Goal: Transaction & Acquisition: Download file/media

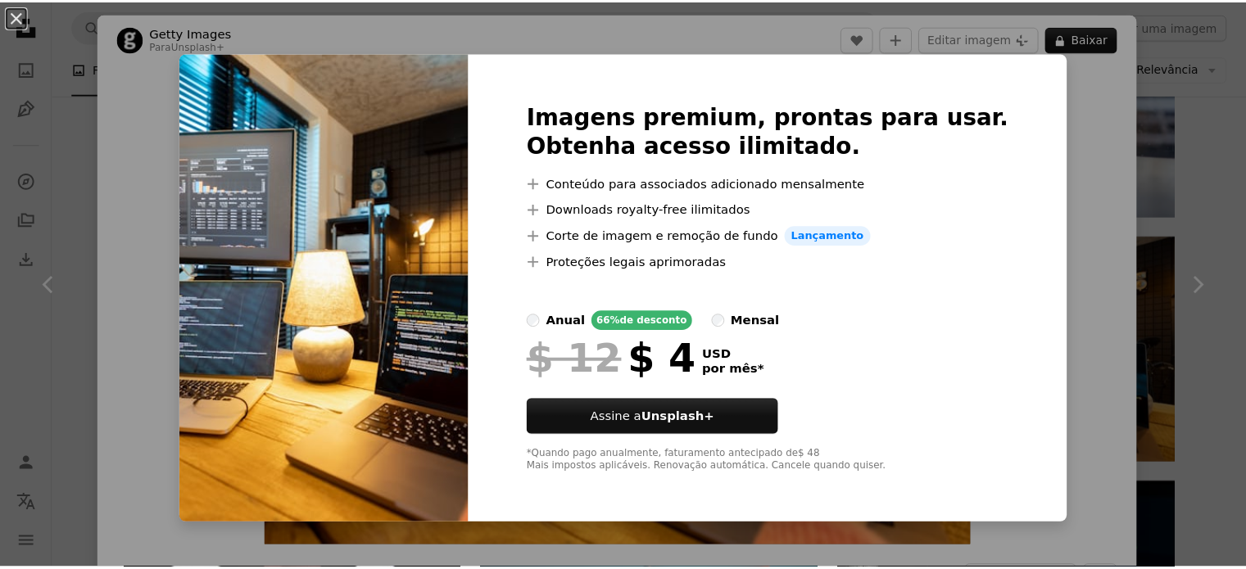
scroll to position [1092, 0]
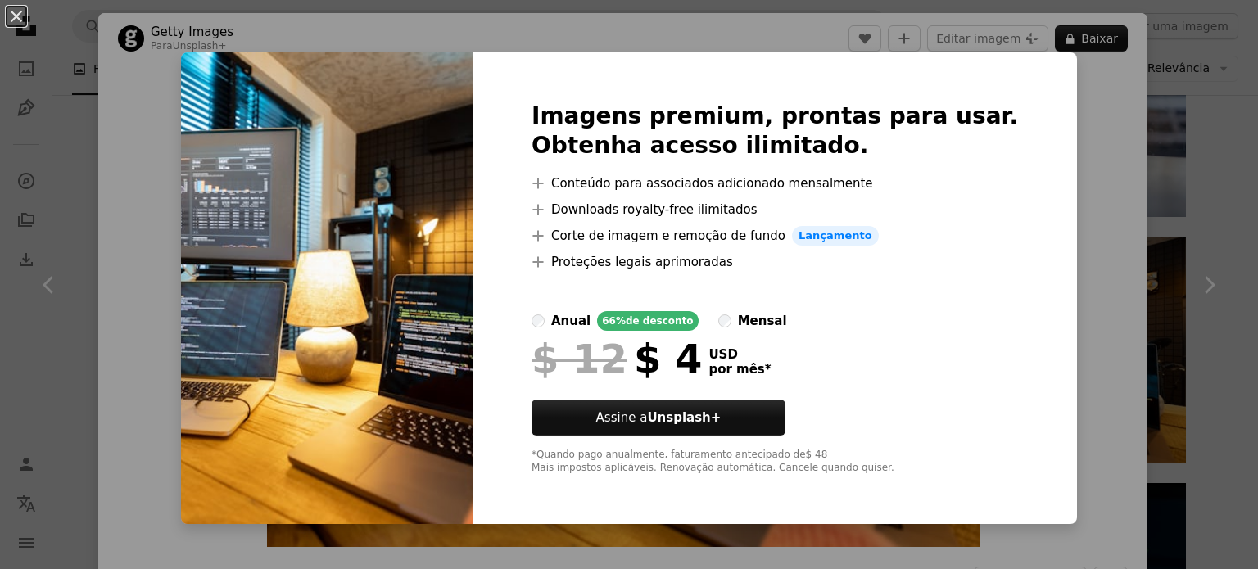
click at [1074, 201] on div "An X shape Imagens premium, prontas para usar. Obtenha acesso ilimitado. A plus…" at bounding box center [629, 284] width 1258 height 569
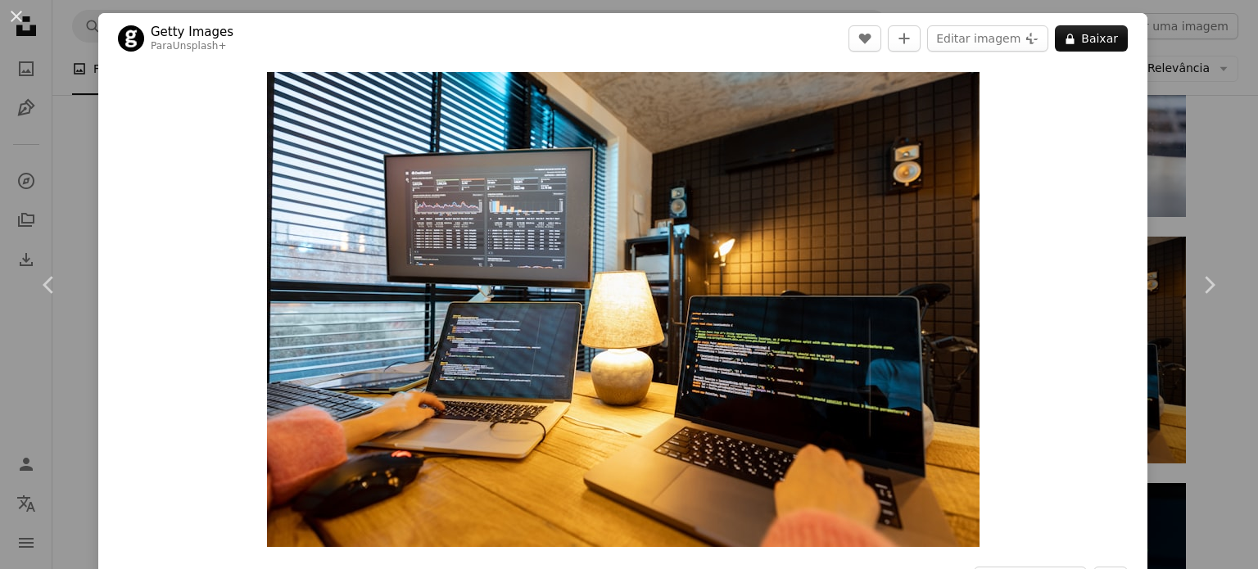
click at [1186, 111] on div "An X shape Chevron left Chevron right Getty Images Para Unsplash+ A heart A plu…" at bounding box center [629, 284] width 1258 height 569
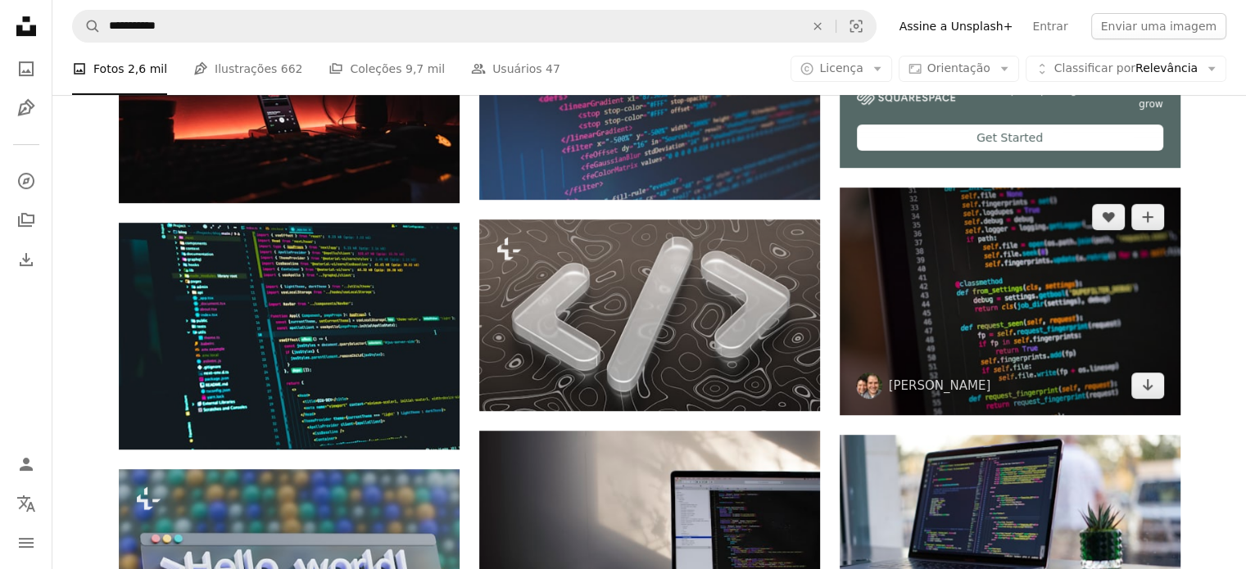
scroll to position [955, 0]
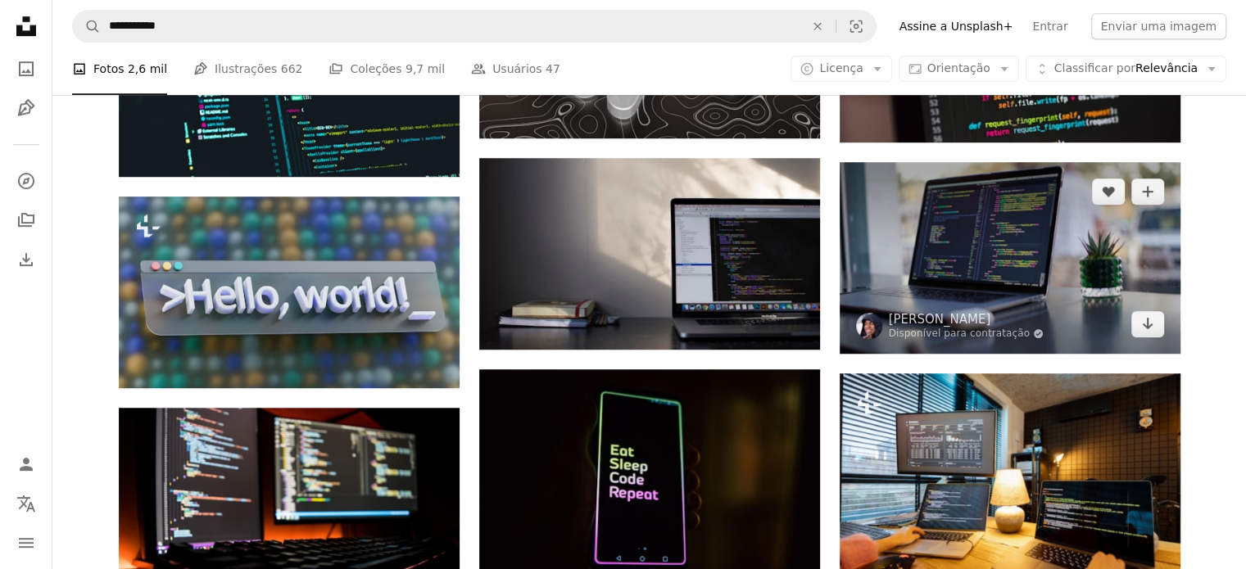
click at [1055, 255] on img at bounding box center [1009, 258] width 341 height 192
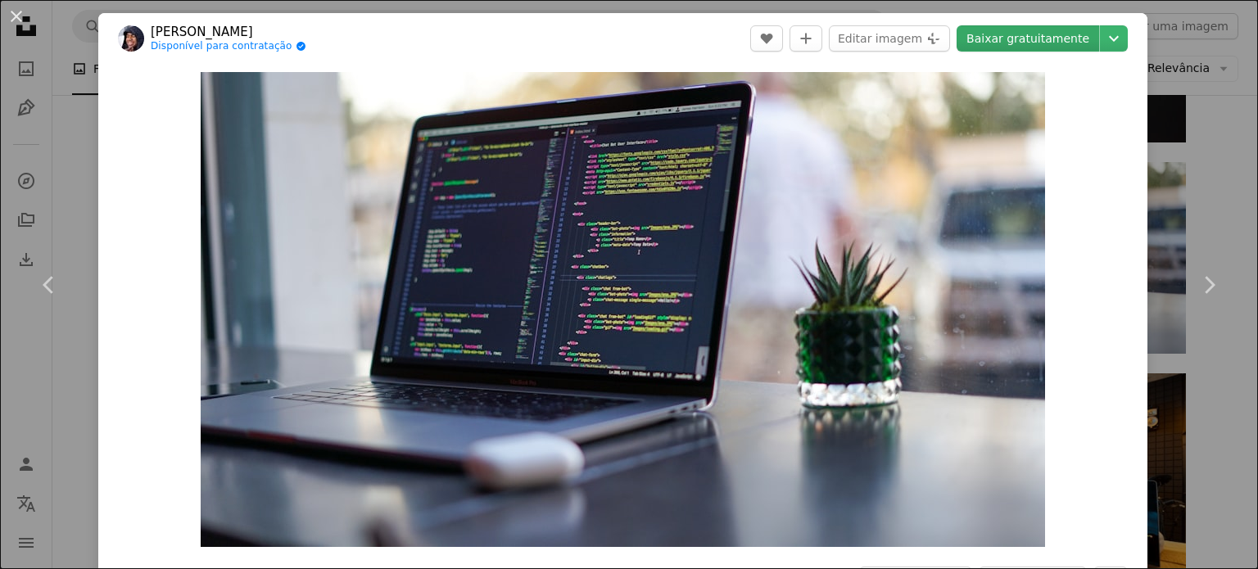
click at [1047, 43] on link "Baixar gratuitamente" at bounding box center [1027, 38] width 142 height 26
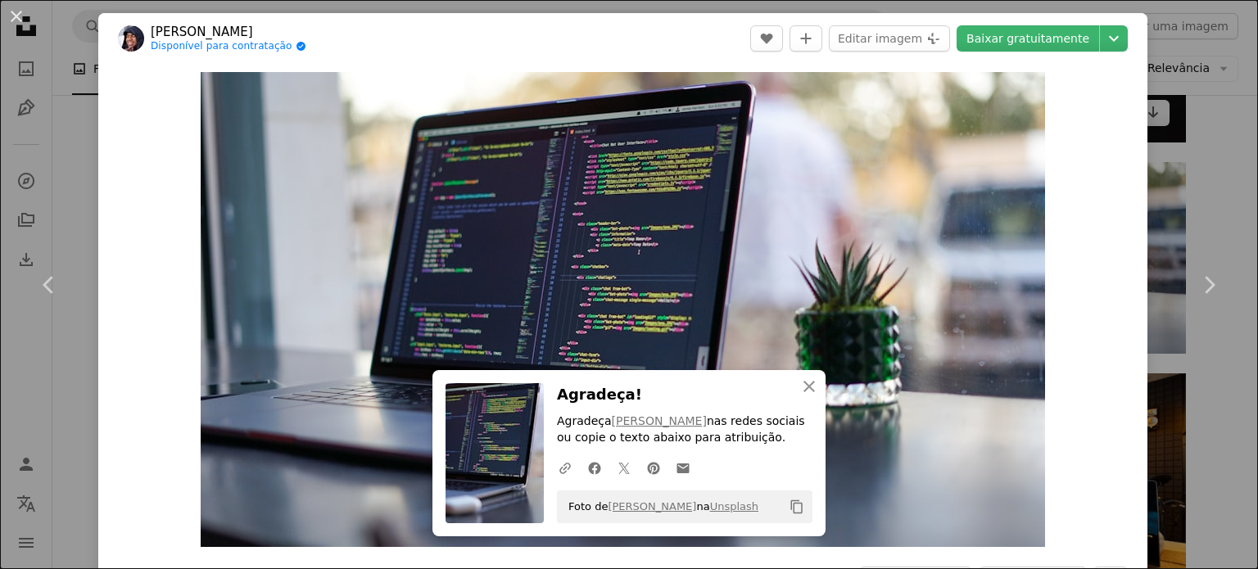
click at [1172, 105] on div "An X shape Chevron left Chevron right [PERSON_NAME] Disponível para contratação…" at bounding box center [629, 284] width 1258 height 569
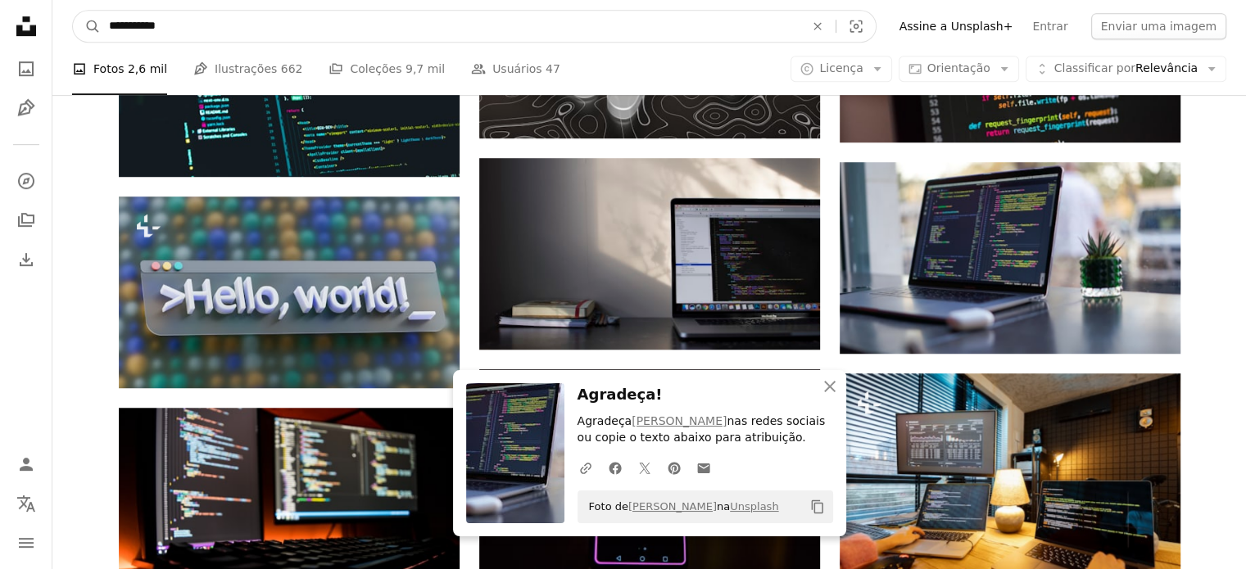
click at [369, 19] on input "**********" at bounding box center [450, 26] width 699 height 31
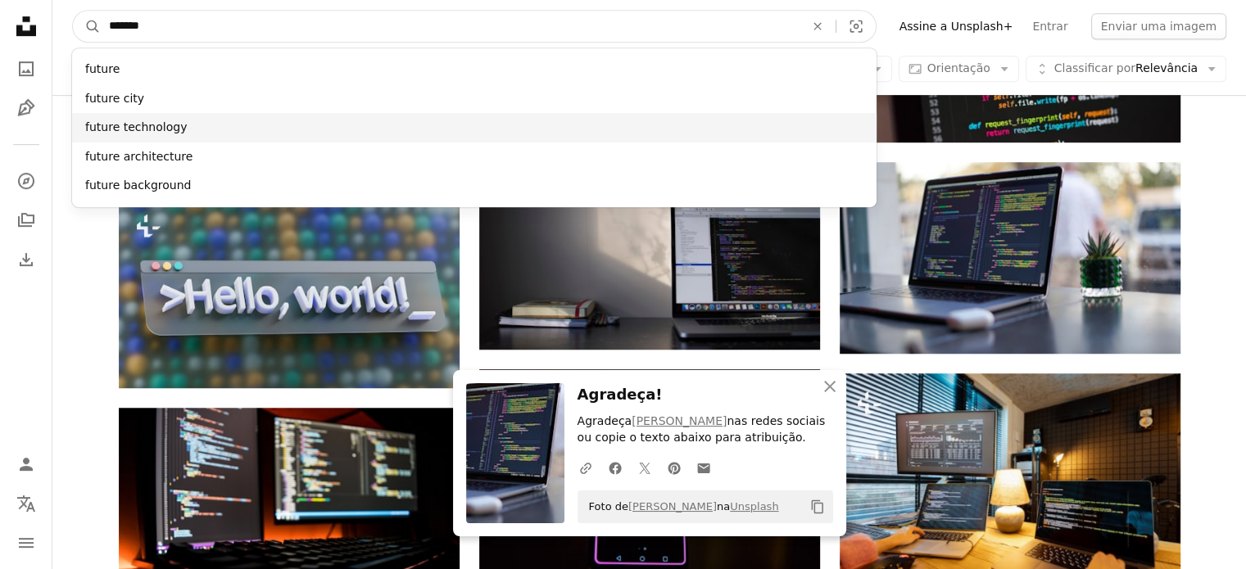
type input "******"
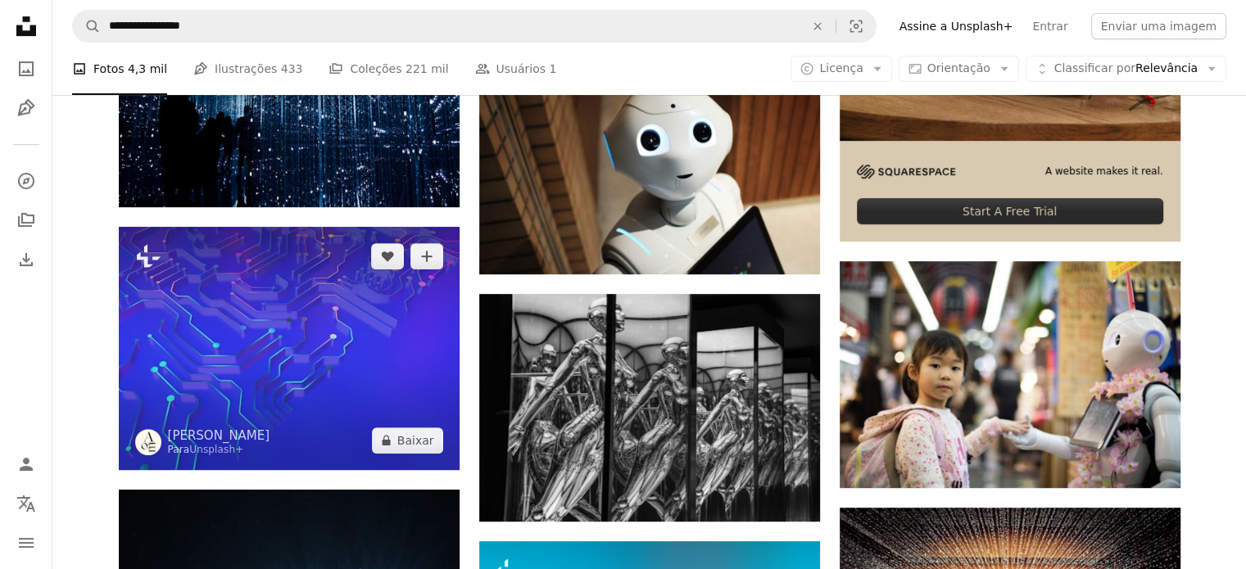
scroll to position [682, 0]
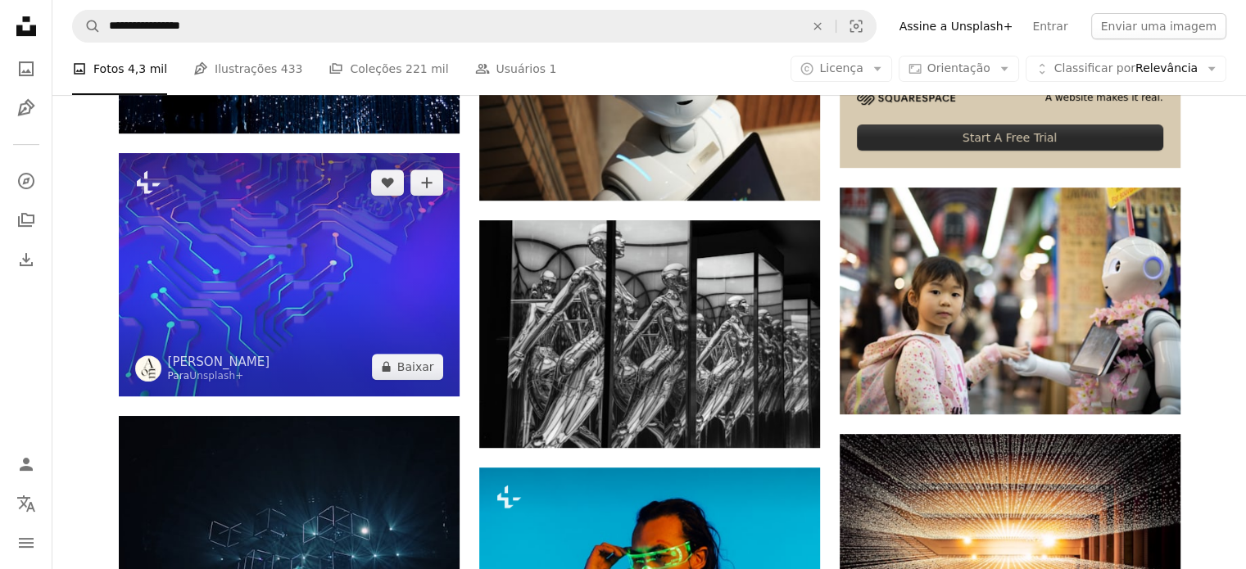
click at [308, 242] on img at bounding box center [289, 274] width 341 height 243
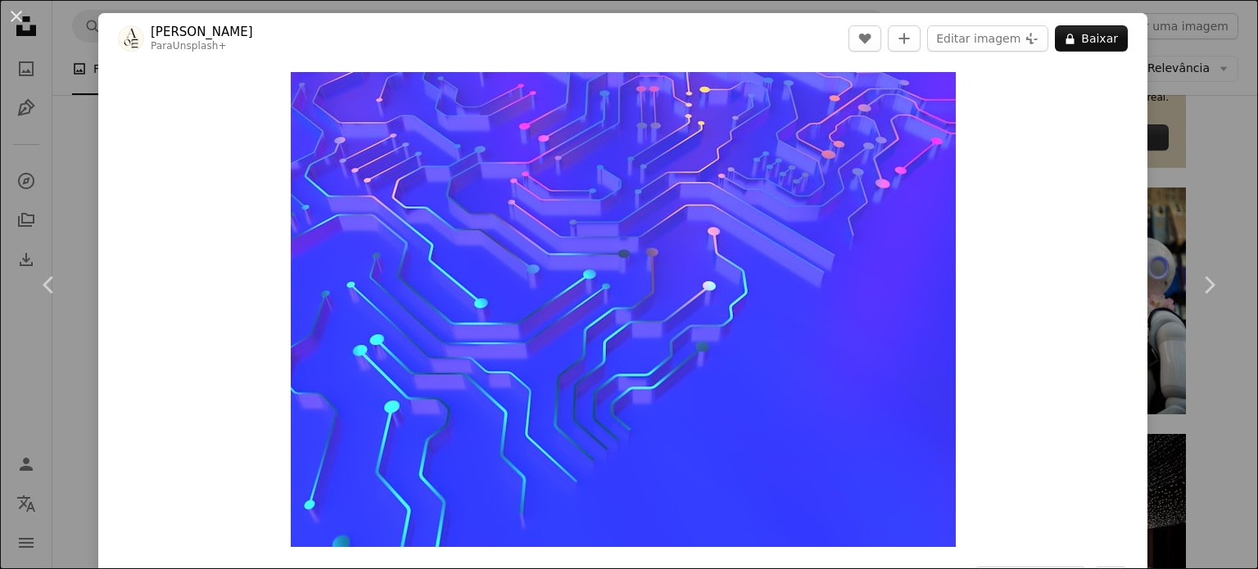
click at [1173, 90] on div "An X shape Chevron left Chevron right [PERSON_NAME] Para Unsplash+ A heart A pl…" at bounding box center [629, 284] width 1258 height 569
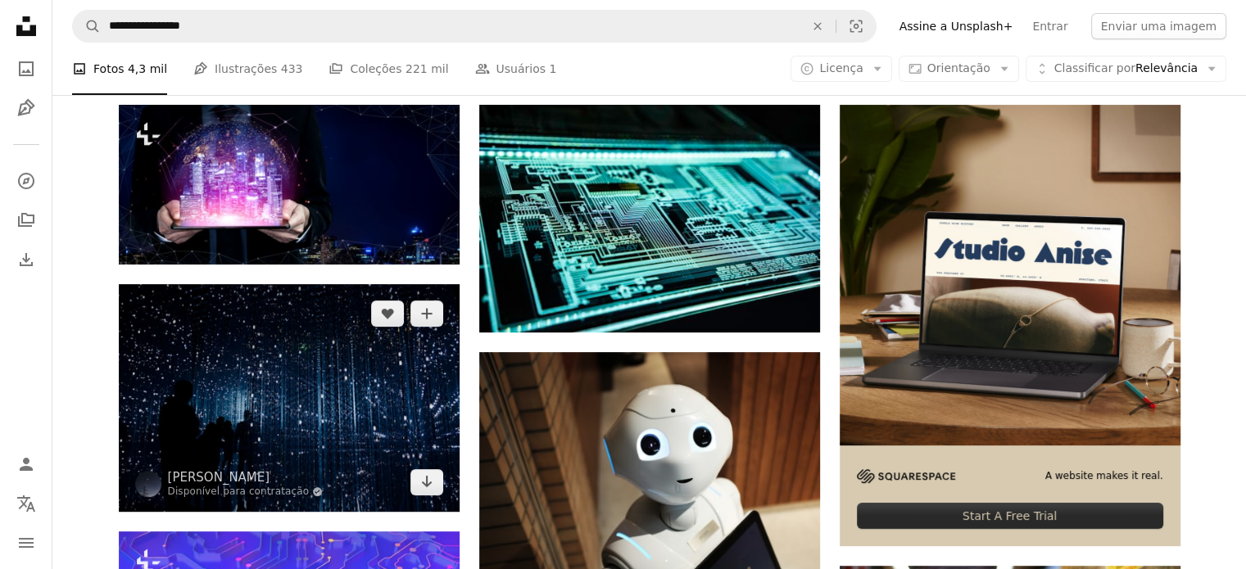
scroll to position [273, 0]
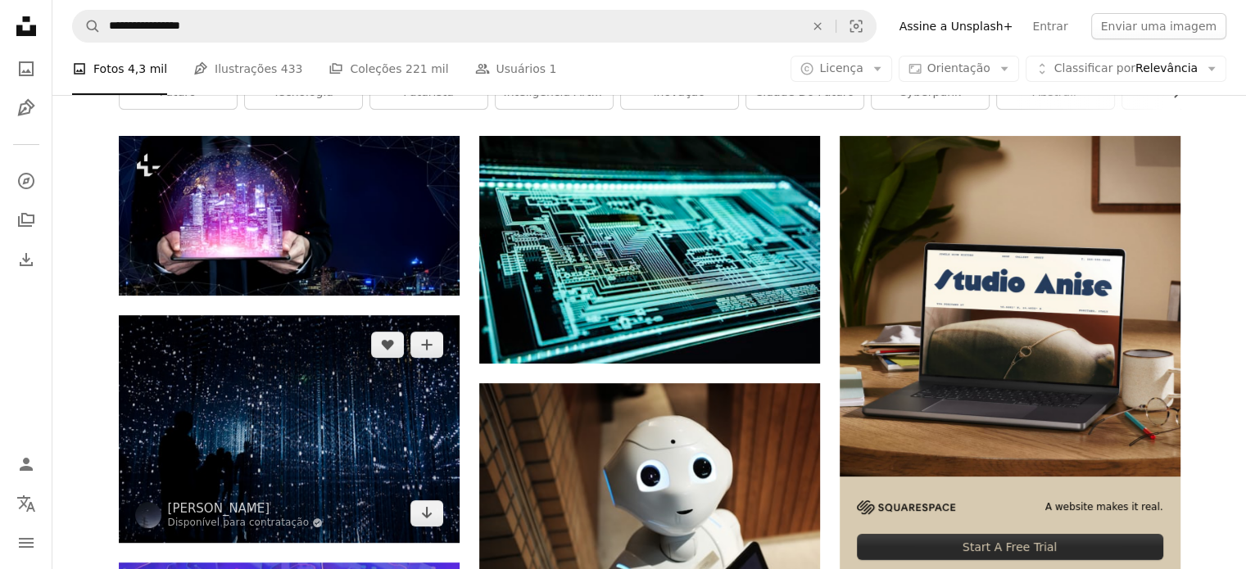
click at [365, 413] on img at bounding box center [289, 429] width 341 height 228
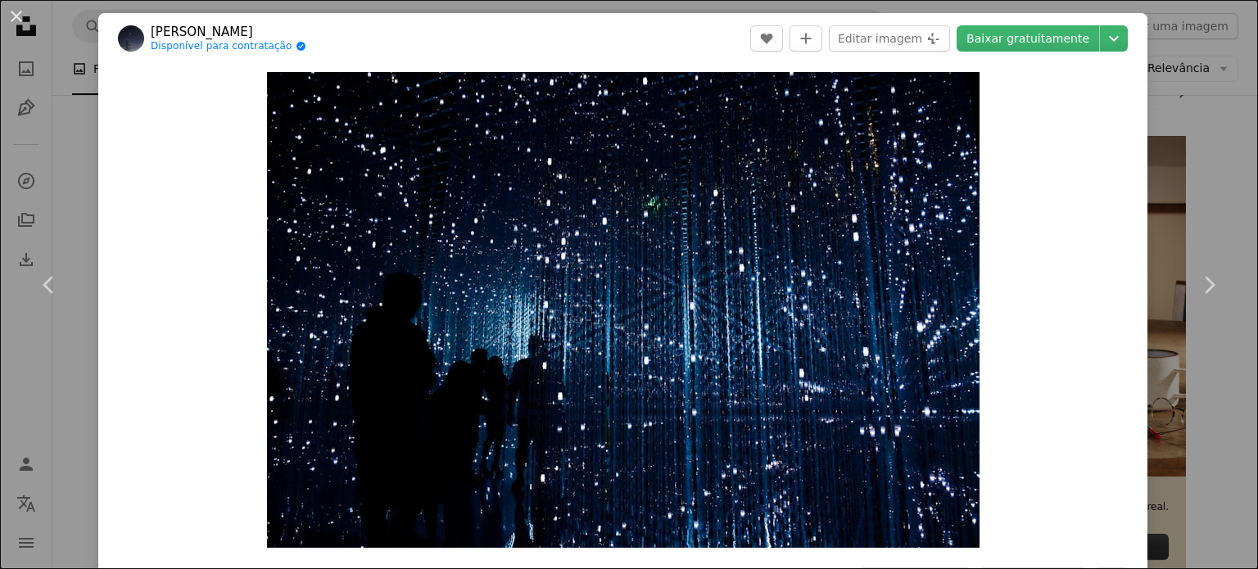
click at [1156, 114] on div "An X shape Chevron left Chevron right Robynne O Disponível para contratação A c…" at bounding box center [629, 284] width 1258 height 569
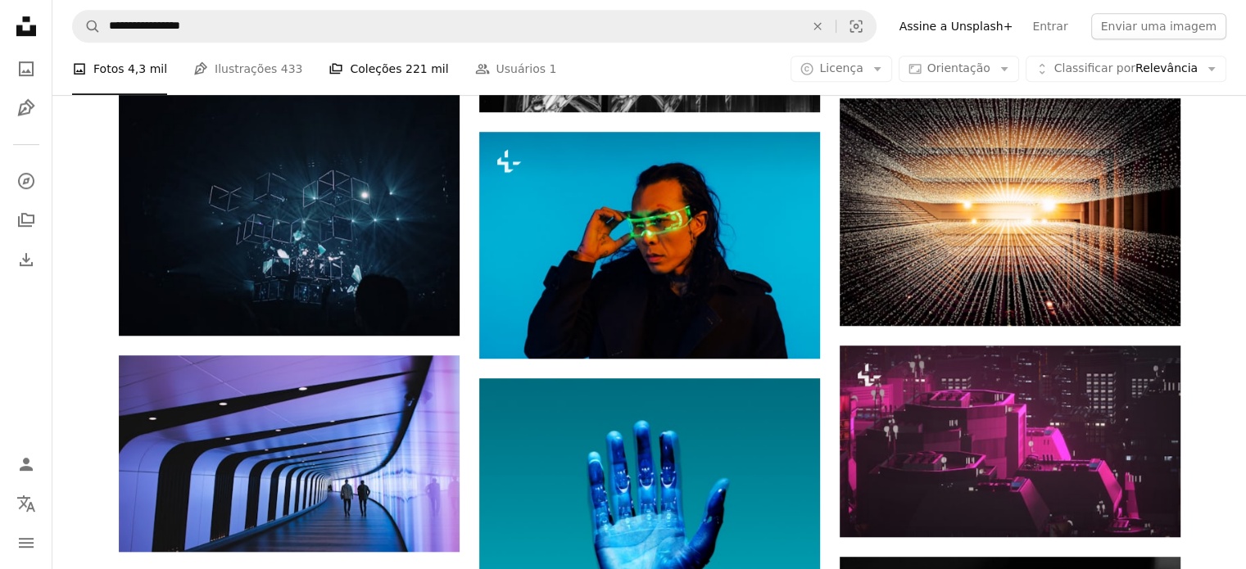
scroll to position [819, 0]
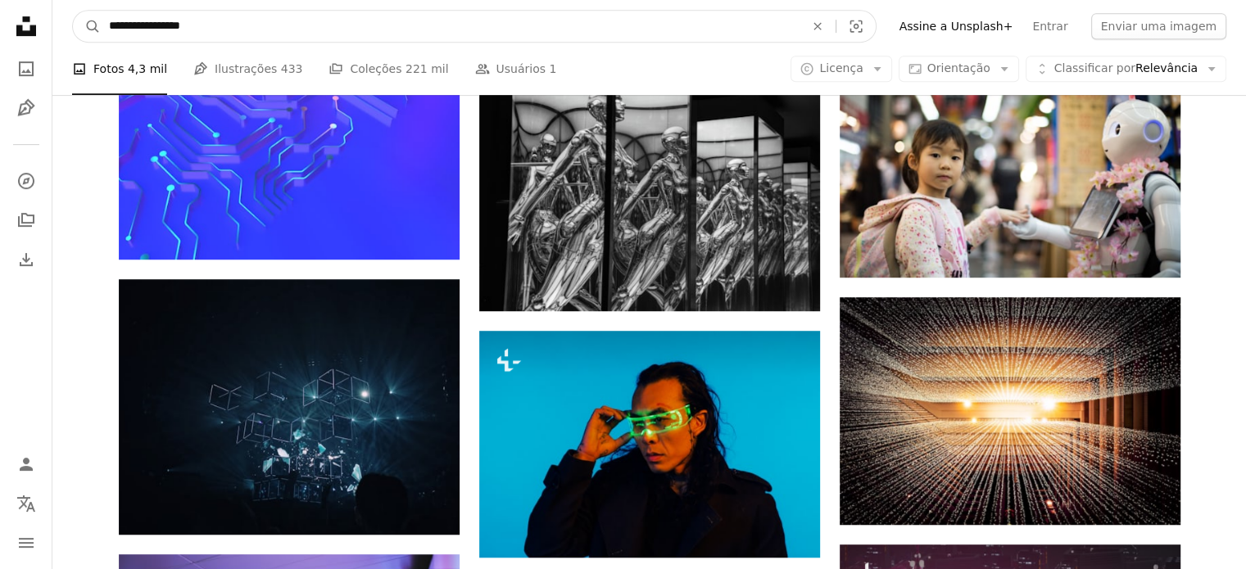
drag, startPoint x: 275, startPoint y: 14, endPoint x: -13, endPoint y: 22, distance: 288.4
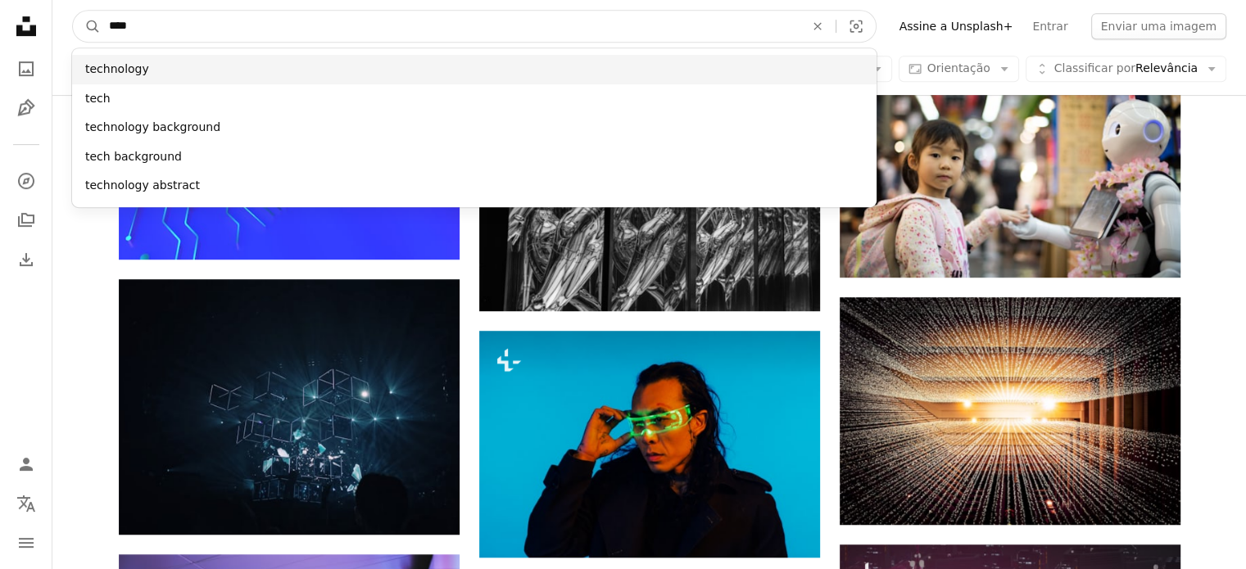
type input "****"
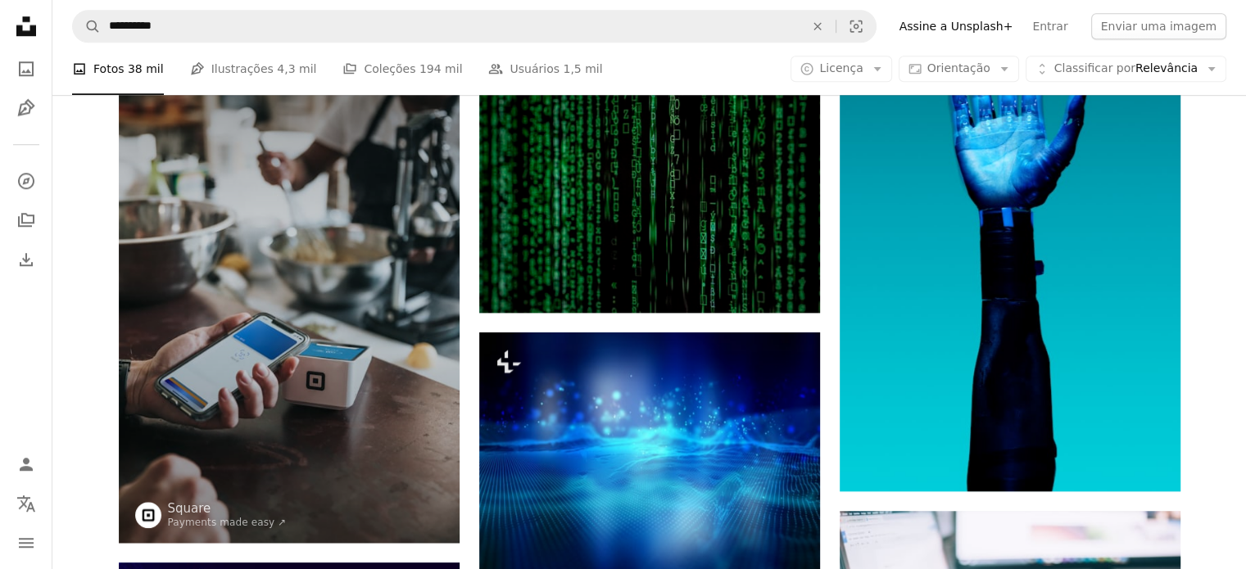
scroll to position [1628, 0]
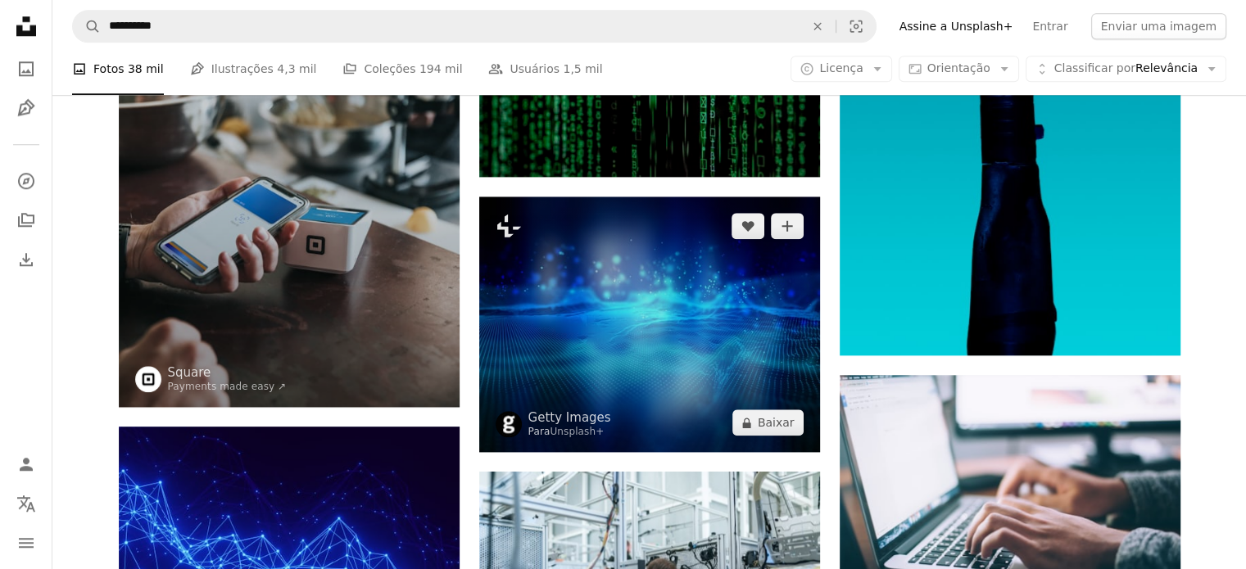
click at [688, 287] on img at bounding box center [649, 324] width 341 height 255
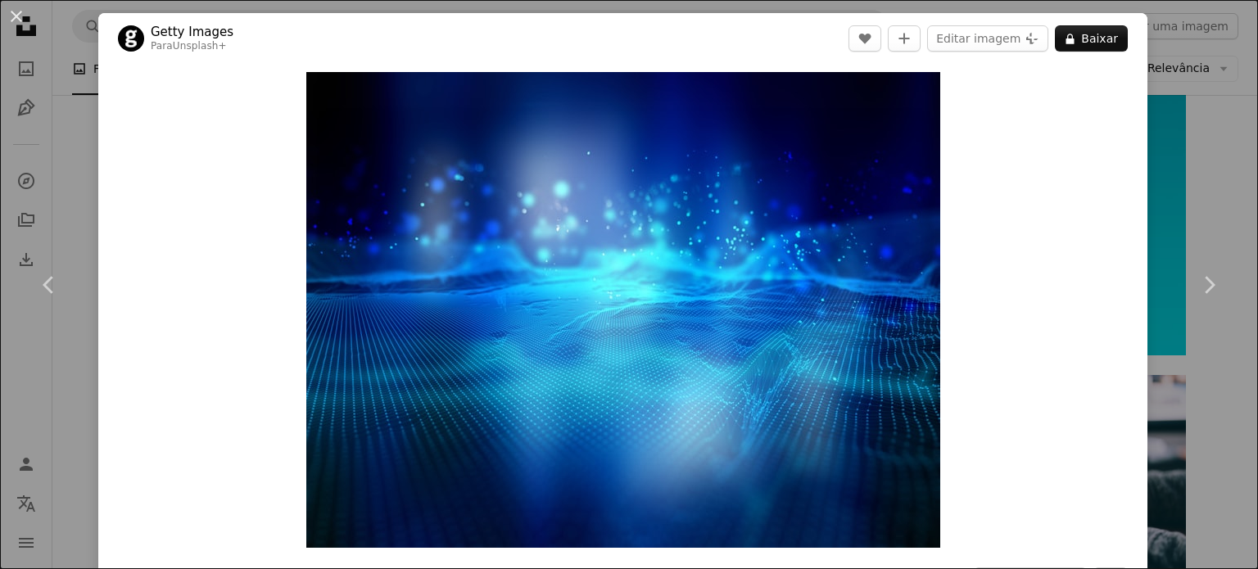
click at [1179, 91] on div "An X shape Chevron left Chevron right Getty Images Para Unsplash+ A heart A plu…" at bounding box center [629, 284] width 1258 height 569
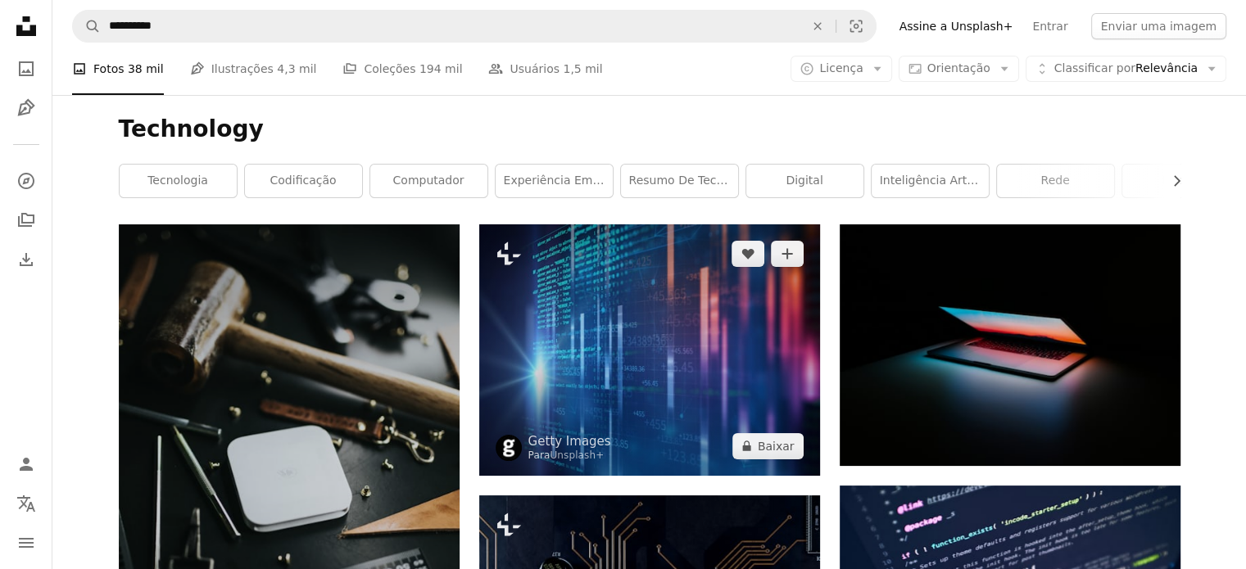
click at [630, 335] on img at bounding box center [649, 349] width 341 height 251
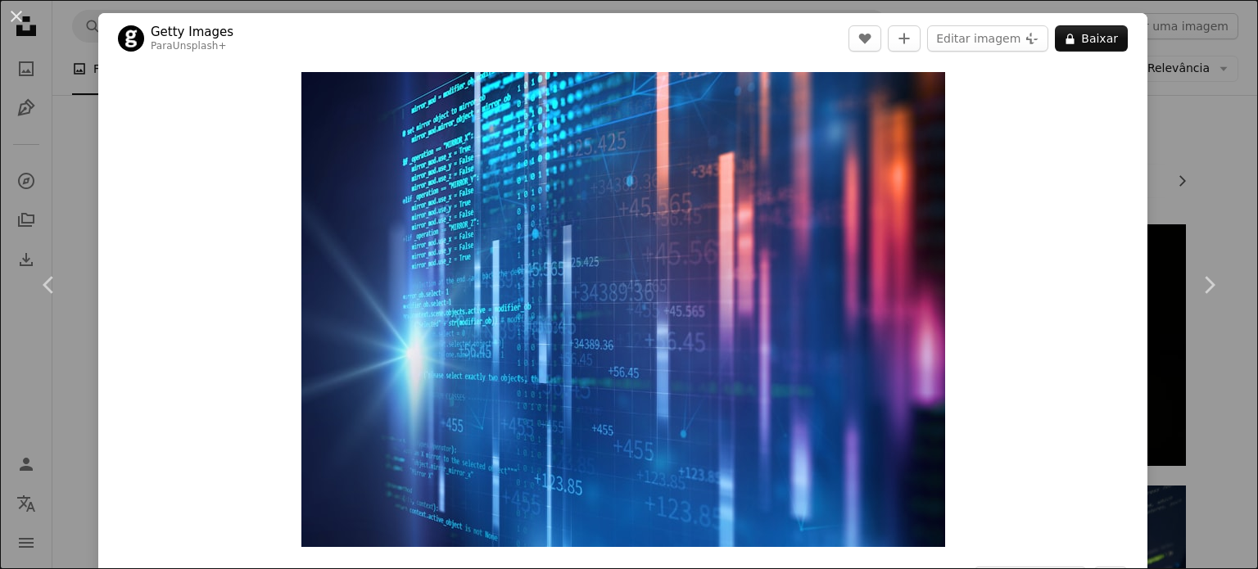
click at [1160, 77] on div "An X shape Chevron left Chevron right Getty Images Para Unsplash+ A heart A plu…" at bounding box center [629, 284] width 1258 height 569
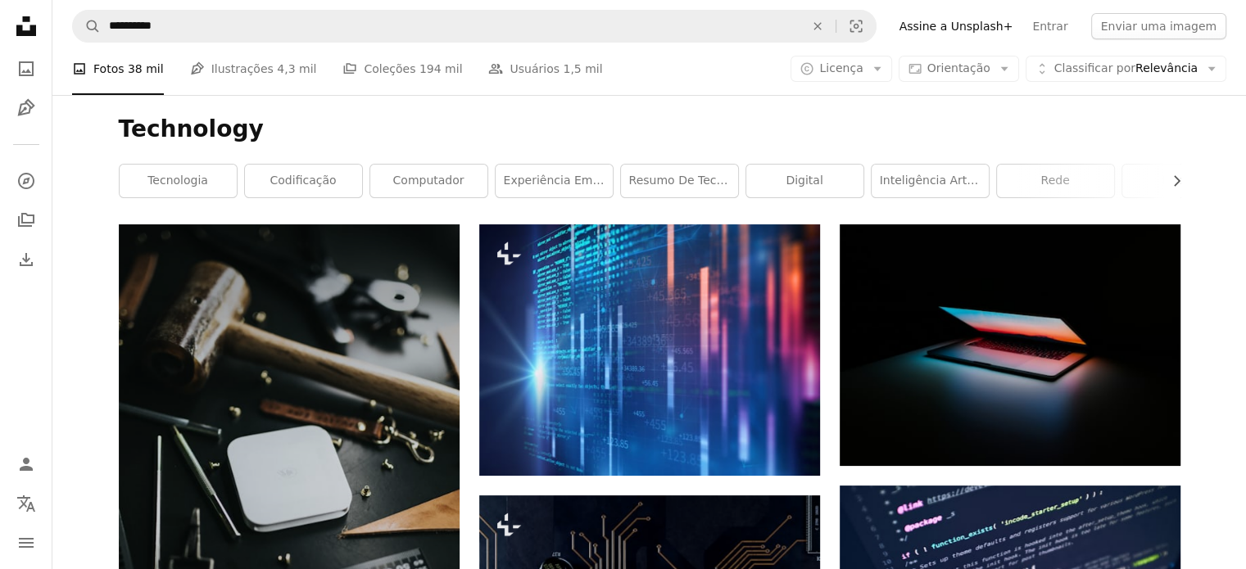
click at [1166, 84] on div "A photo Fotos 38 mil Pen Tool Ilustrações 4,3 mil A stack of folders Coleções 1…" at bounding box center [649, 69] width 1154 height 52
click at [884, 75] on icon "Arrow down" at bounding box center [877, 68] width 15 height 15
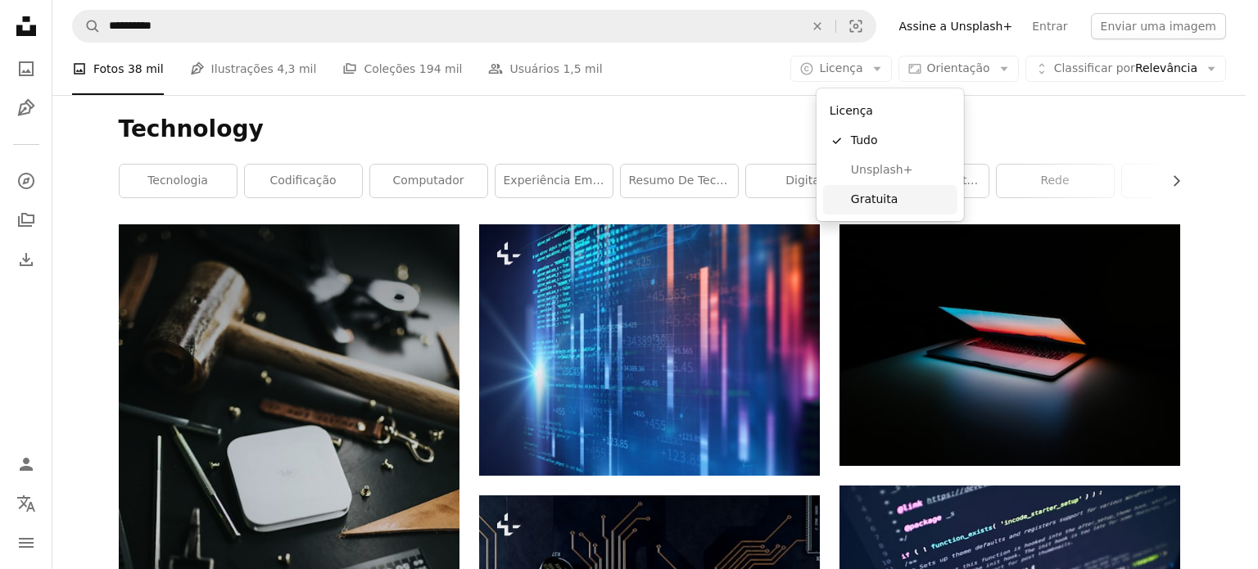
click at [884, 202] on span "Gratuita" at bounding box center [901, 200] width 100 height 16
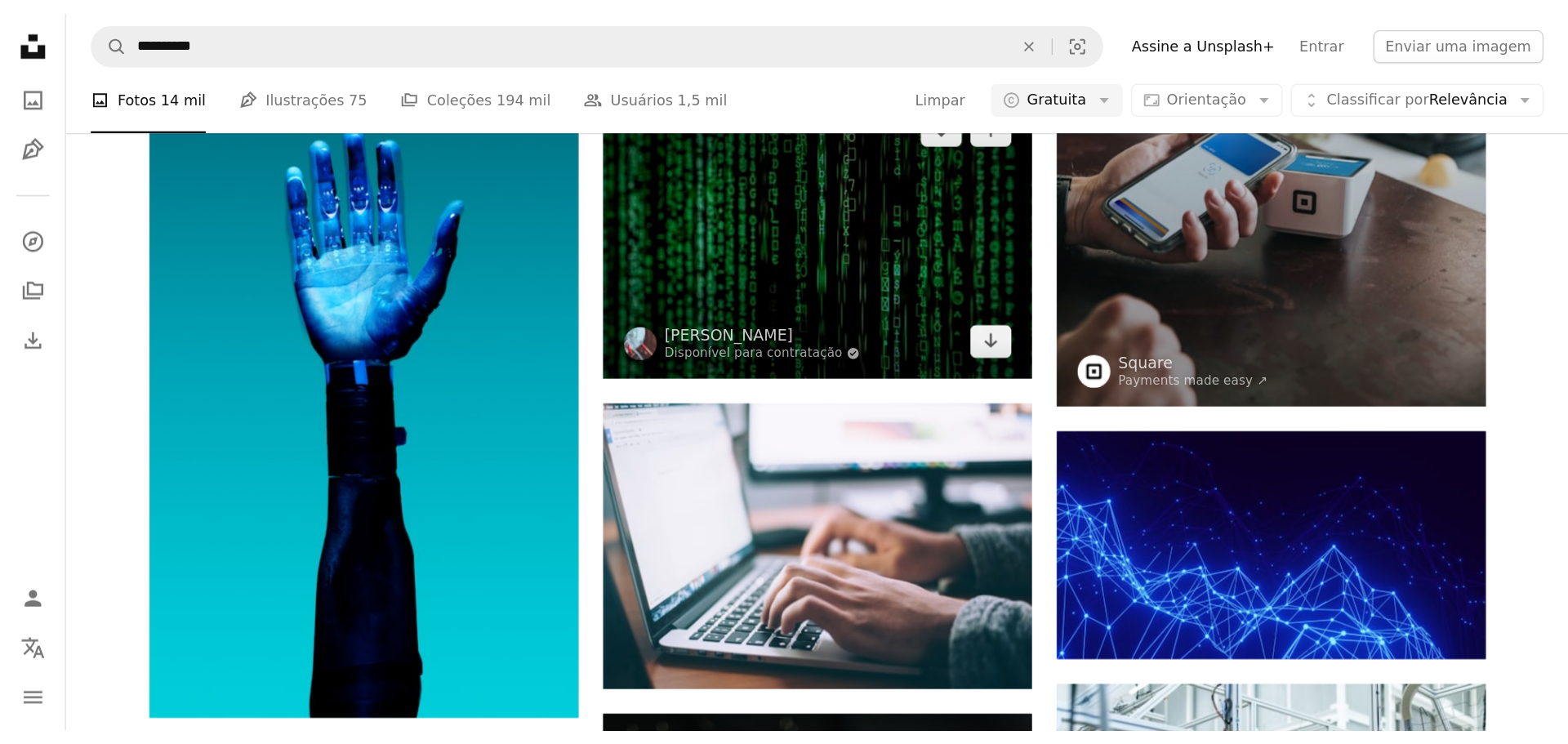
scroll to position [817, 0]
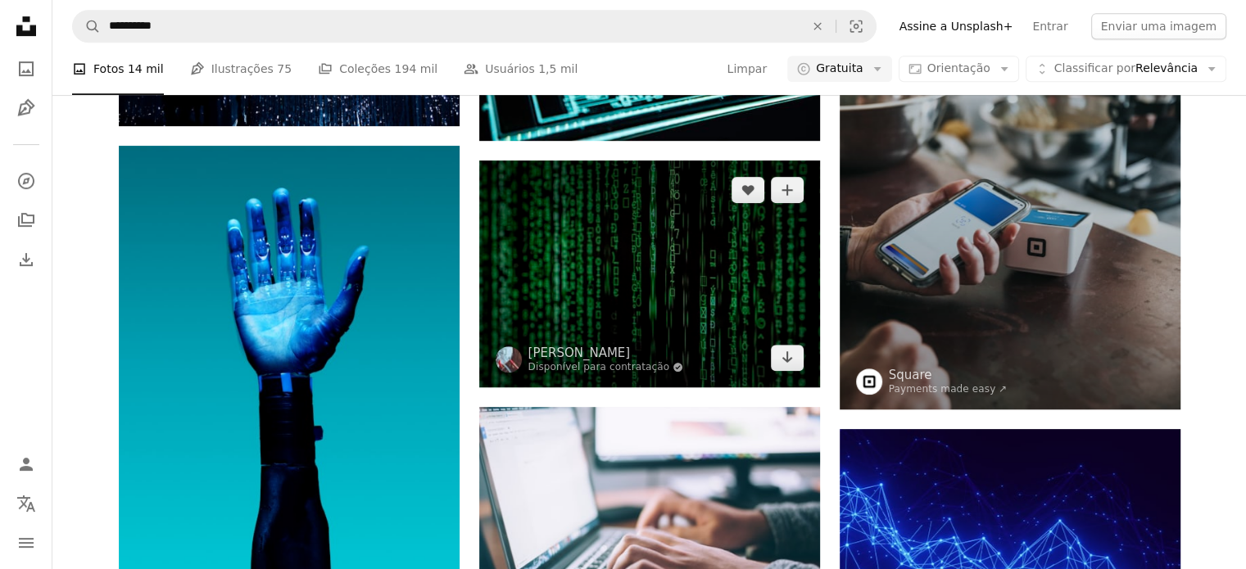
click at [658, 276] on img at bounding box center [649, 274] width 341 height 227
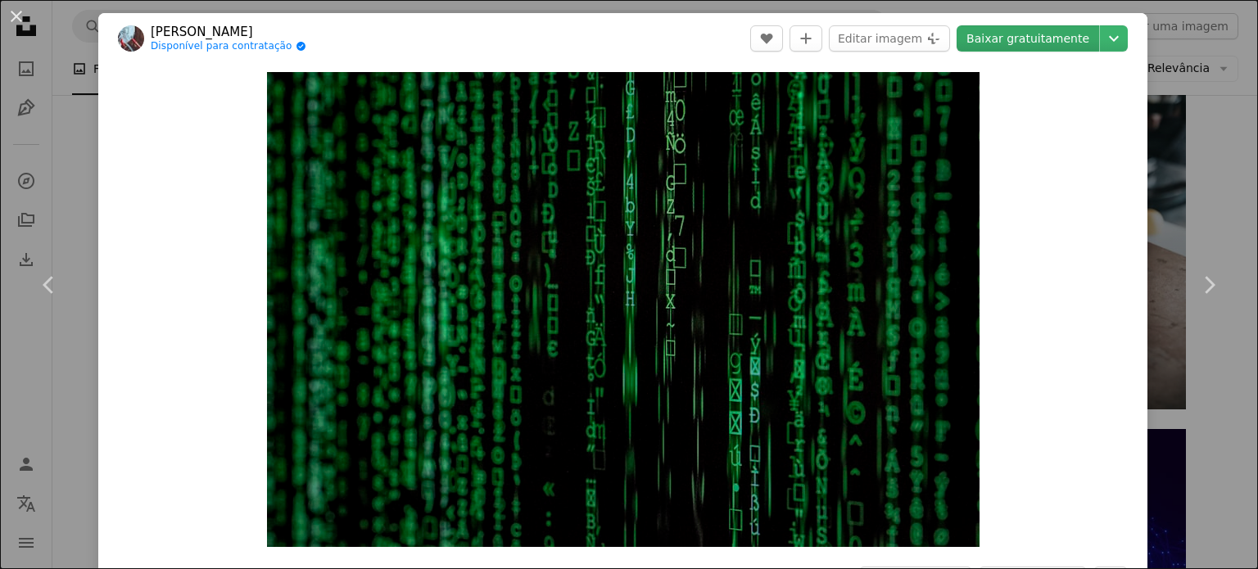
click at [1042, 32] on link "Baixar gratuitamente" at bounding box center [1027, 38] width 142 height 26
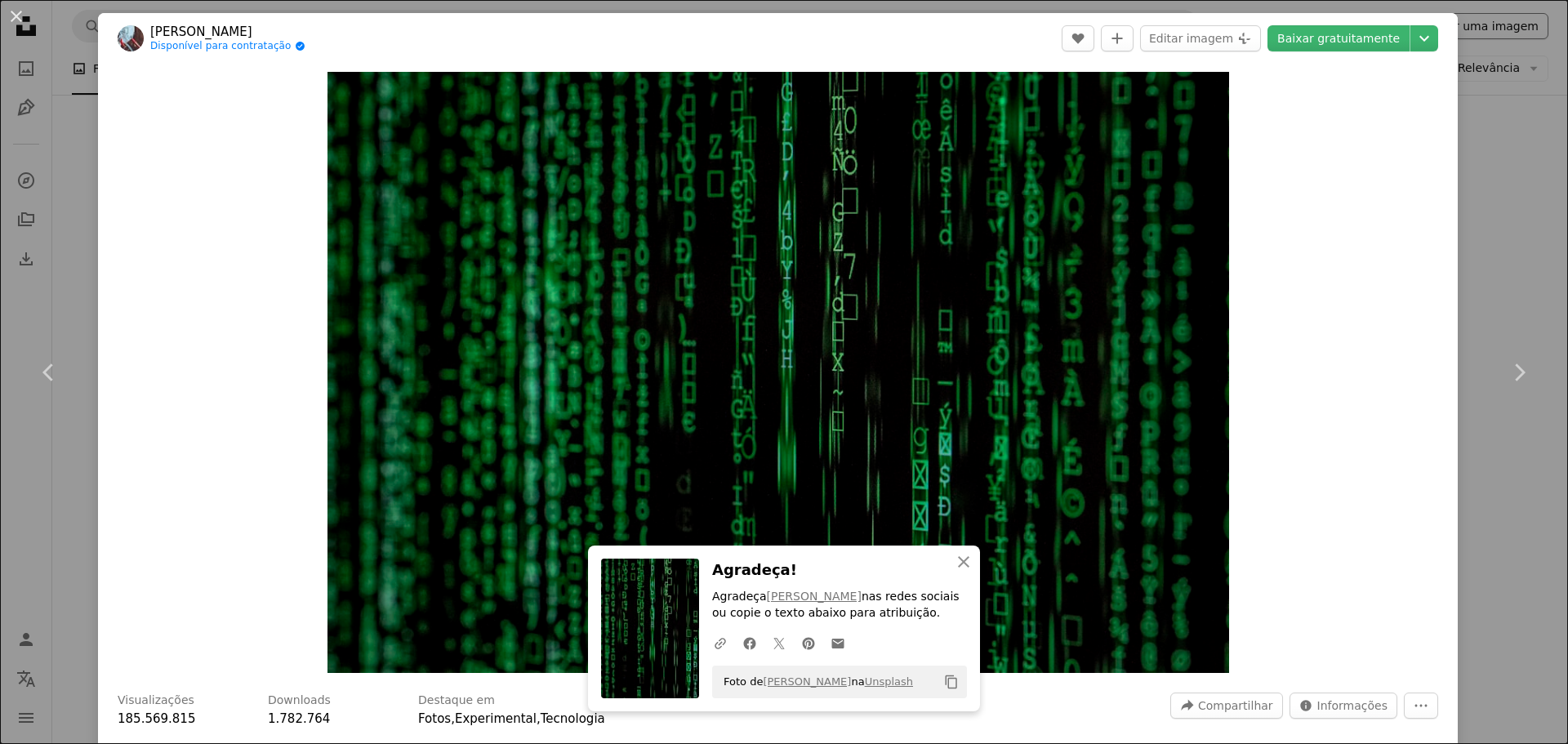
drag, startPoint x: 1483, startPoint y: 14, endPoint x: 1490, endPoint y: 36, distance: 23.1
click at [1254, 20] on div "An X shape Chevron left Chevron right [PERSON_NAME] Disponível para contratação…" at bounding box center [784, 372] width 1568 height 744
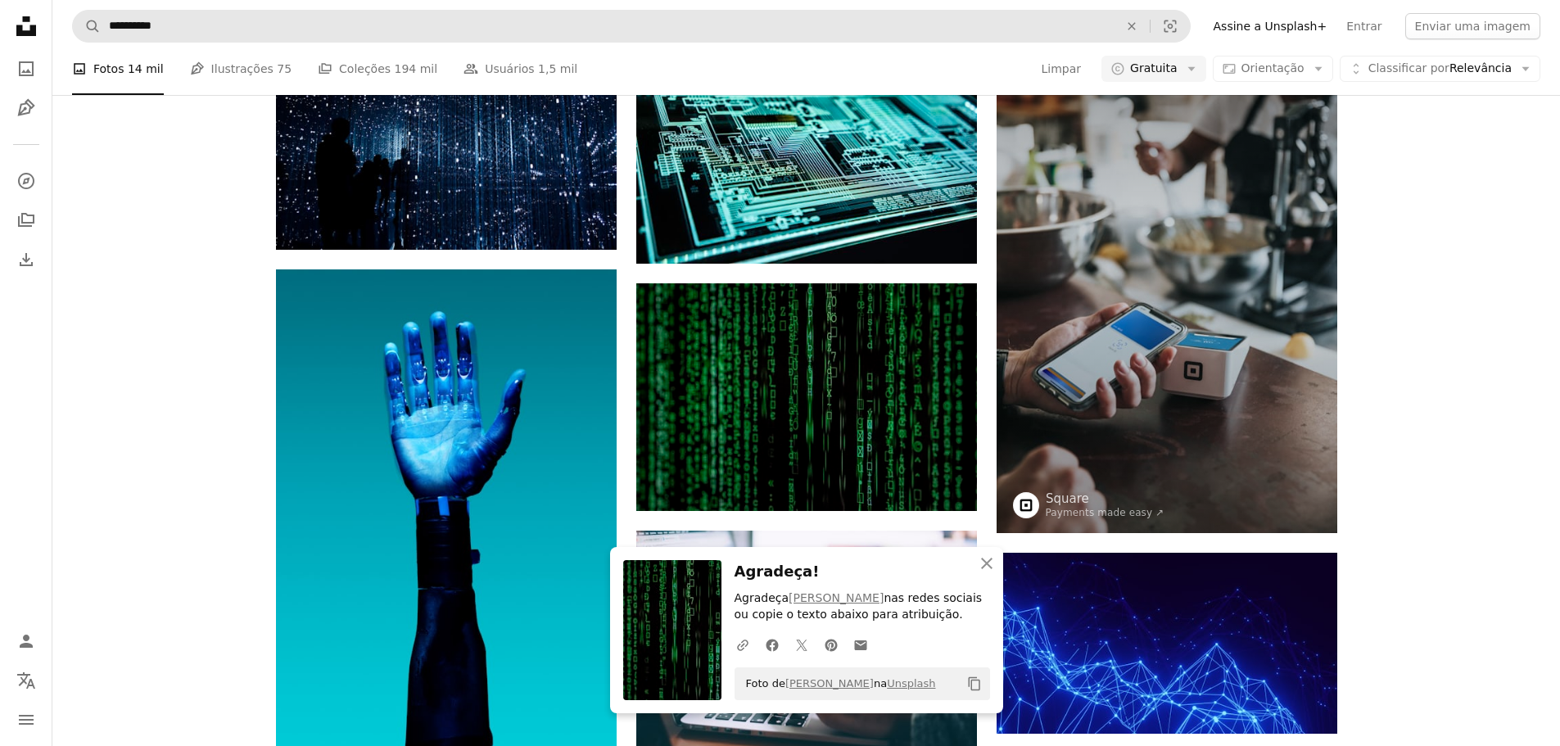
scroll to position [614, 0]
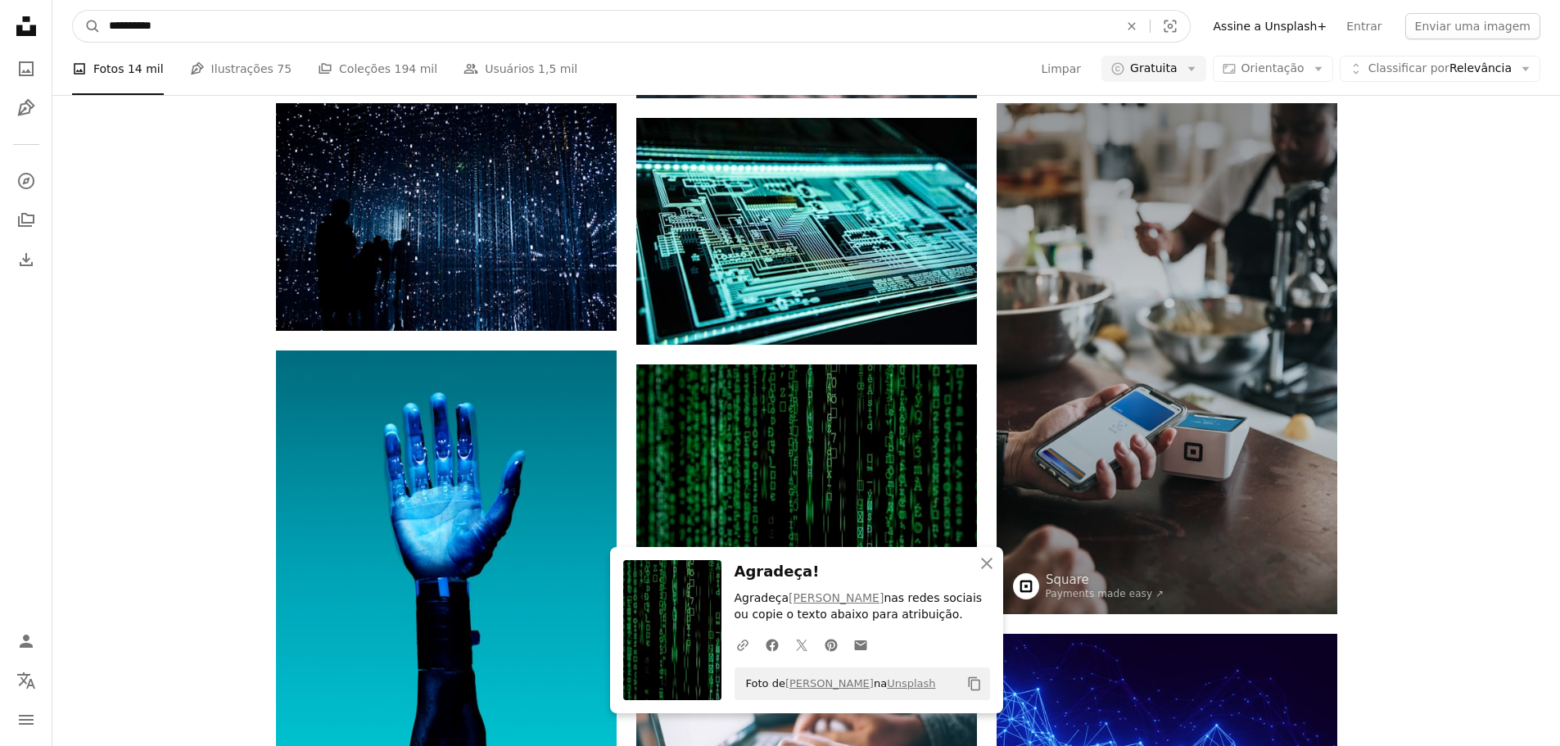
click at [382, 24] on input "**********" at bounding box center [607, 26] width 1013 height 31
type input "**********"
click button "A magnifying glass" at bounding box center [87, 26] width 28 height 31
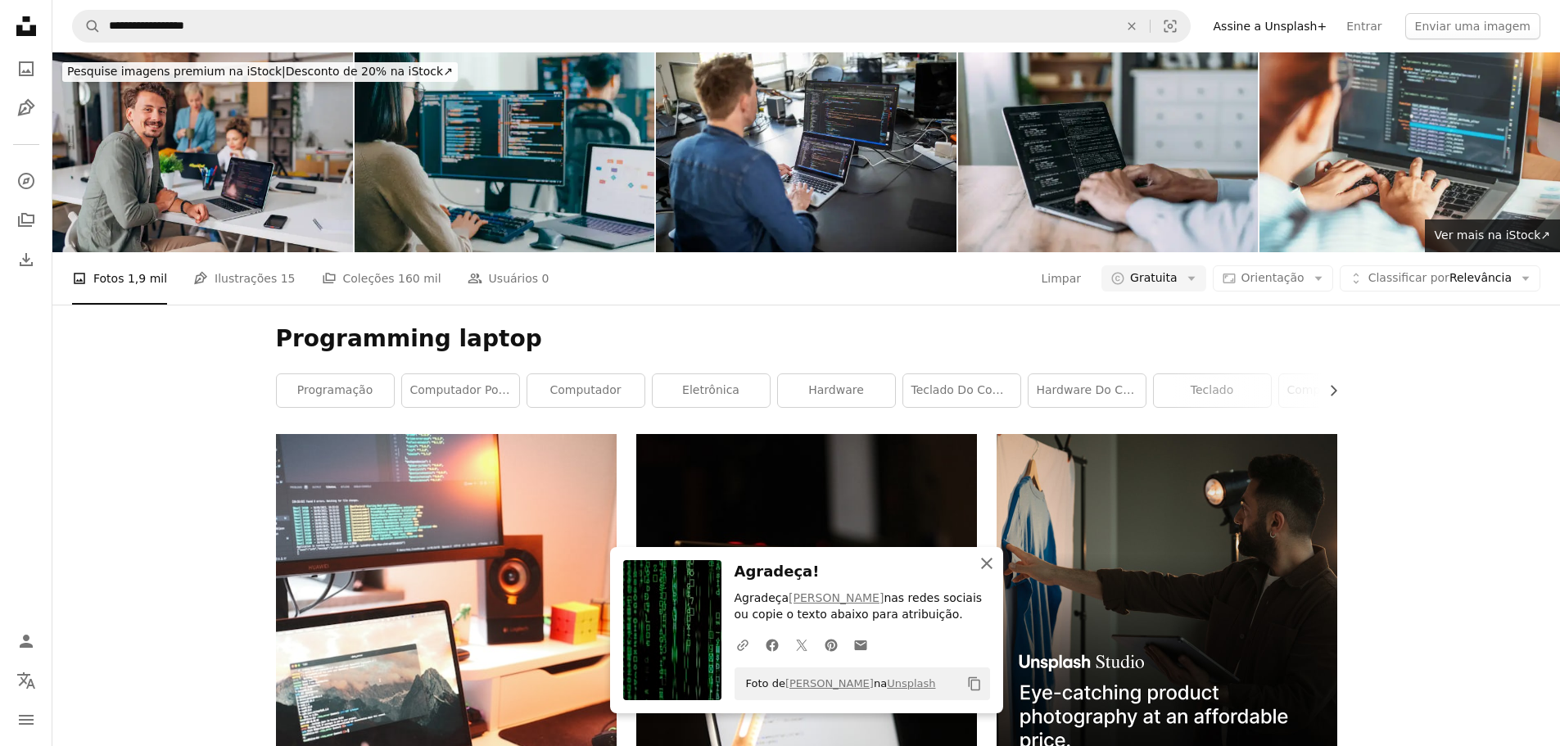
click at [988, 562] on icon "button" at bounding box center [986, 563] width 11 height 11
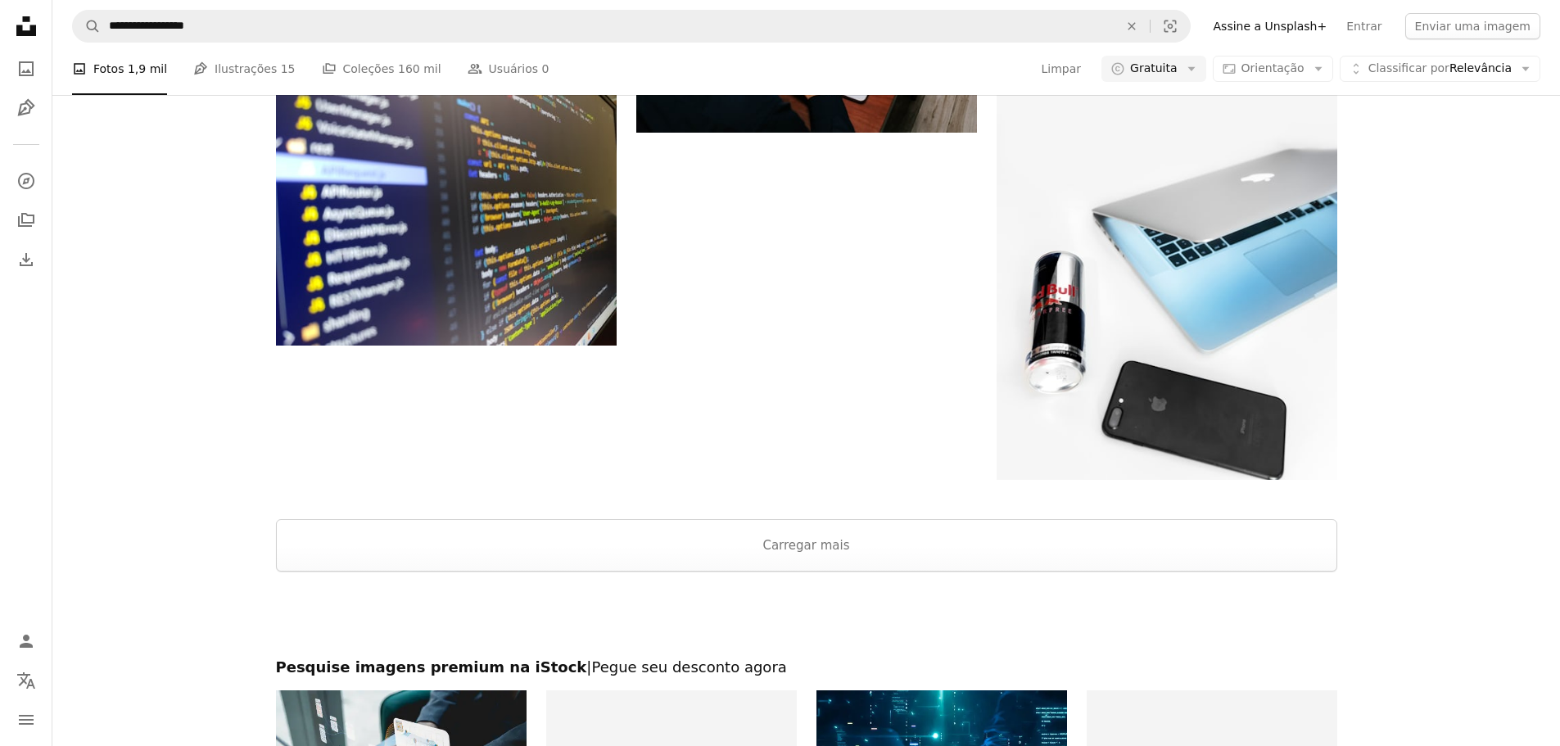
scroll to position [2320, 0]
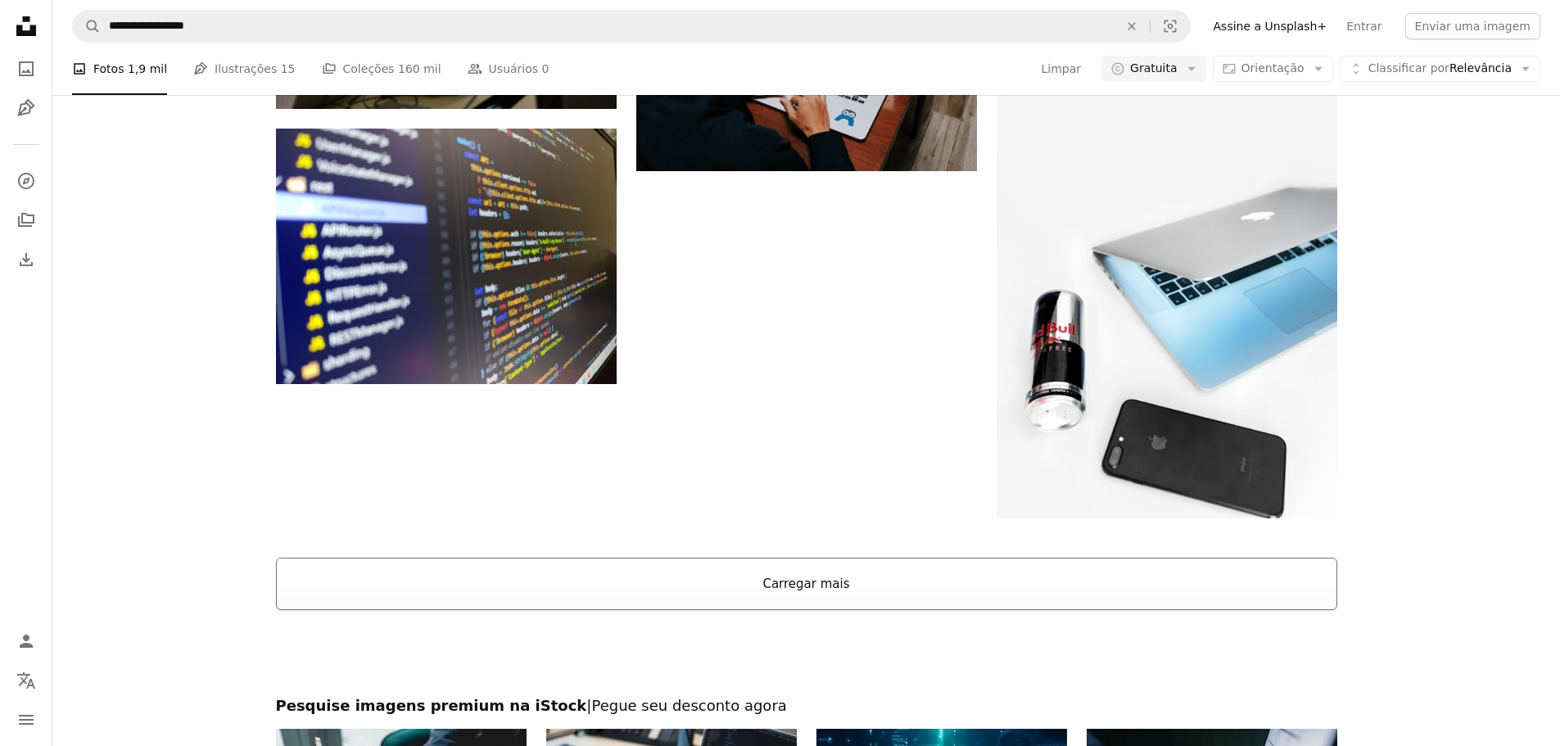
click at [840, 568] on button "Carregar mais" at bounding box center [806, 584] width 1061 height 52
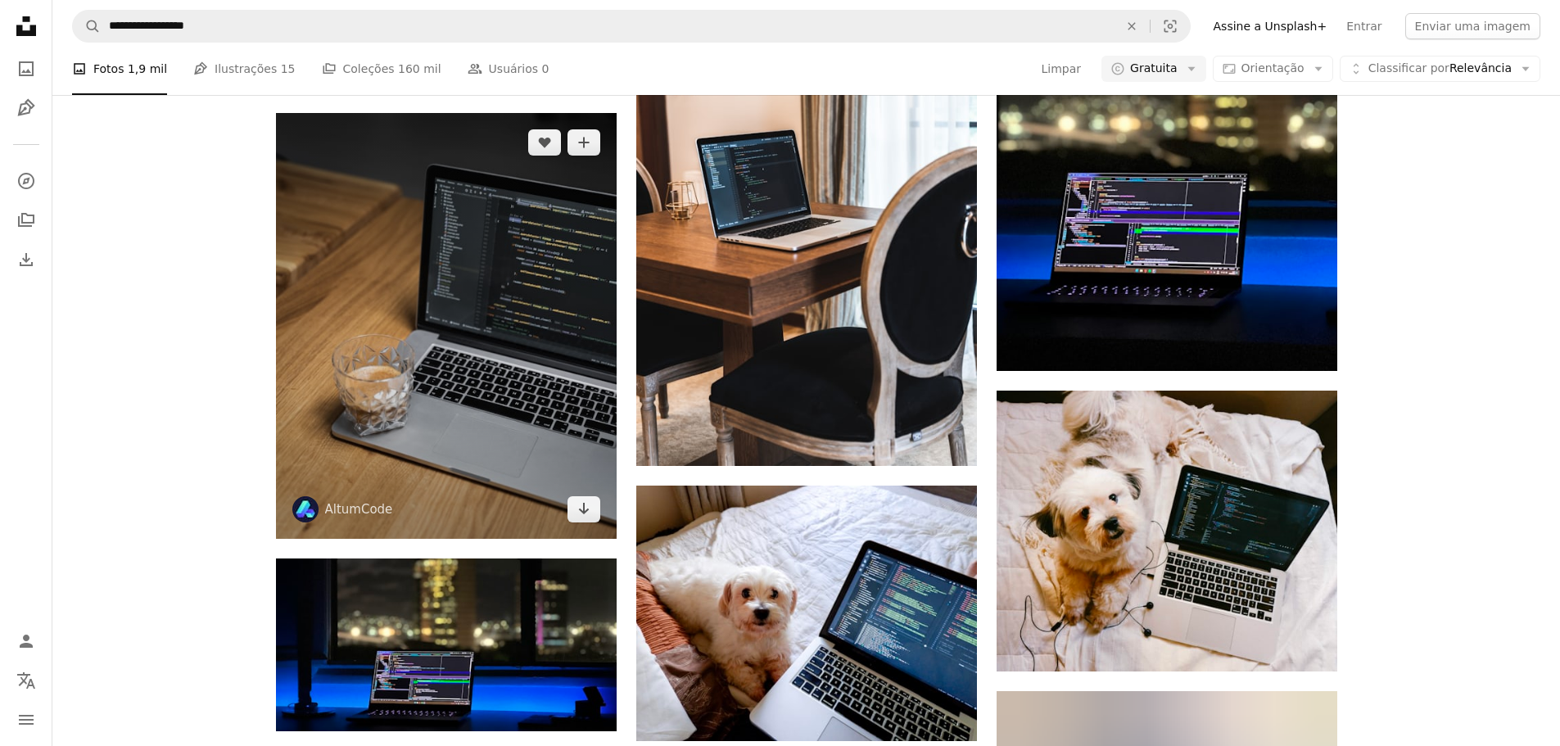
scroll to position [4641, 0]
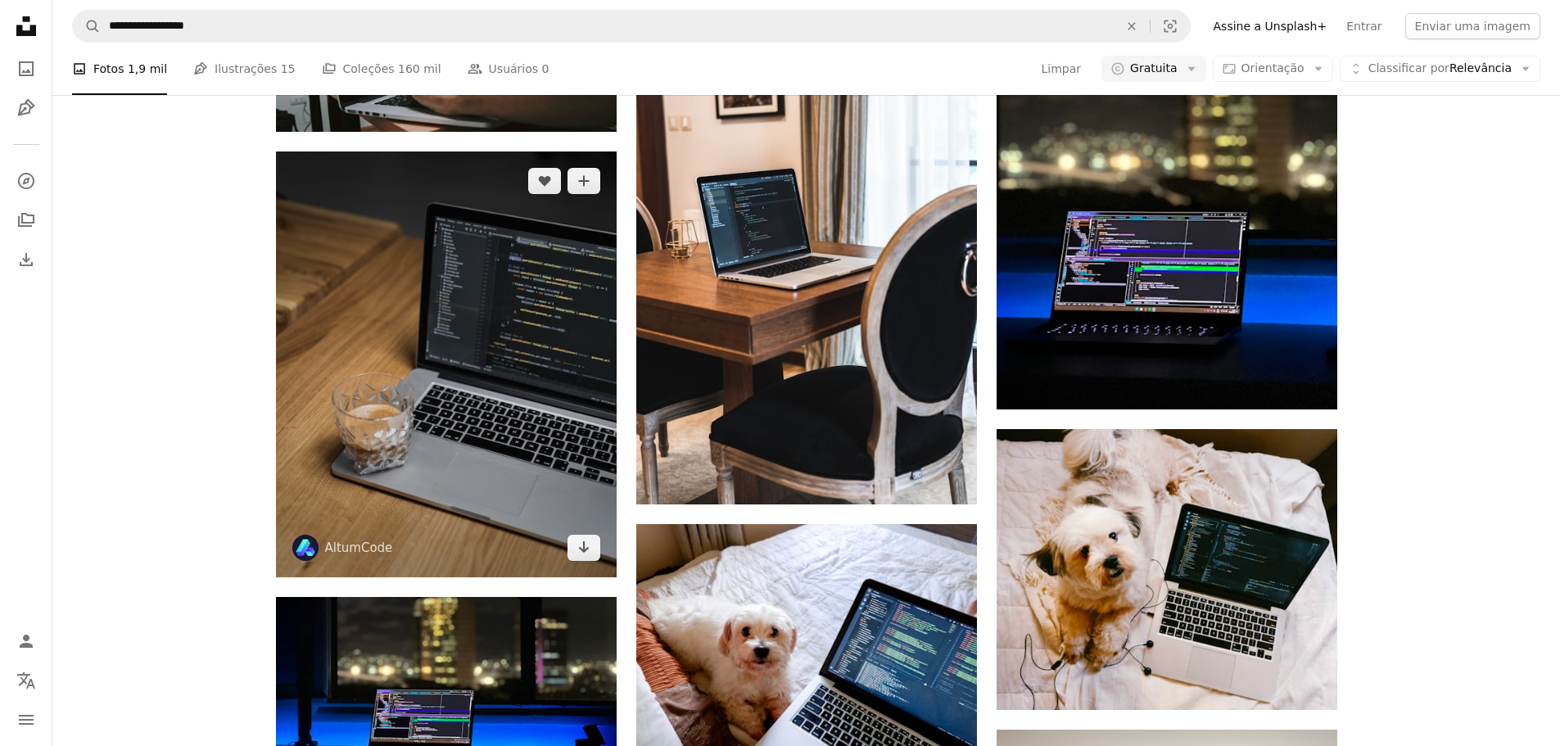
click at [479, 280] on img at bounding box center [446, 364] width 341 height 426
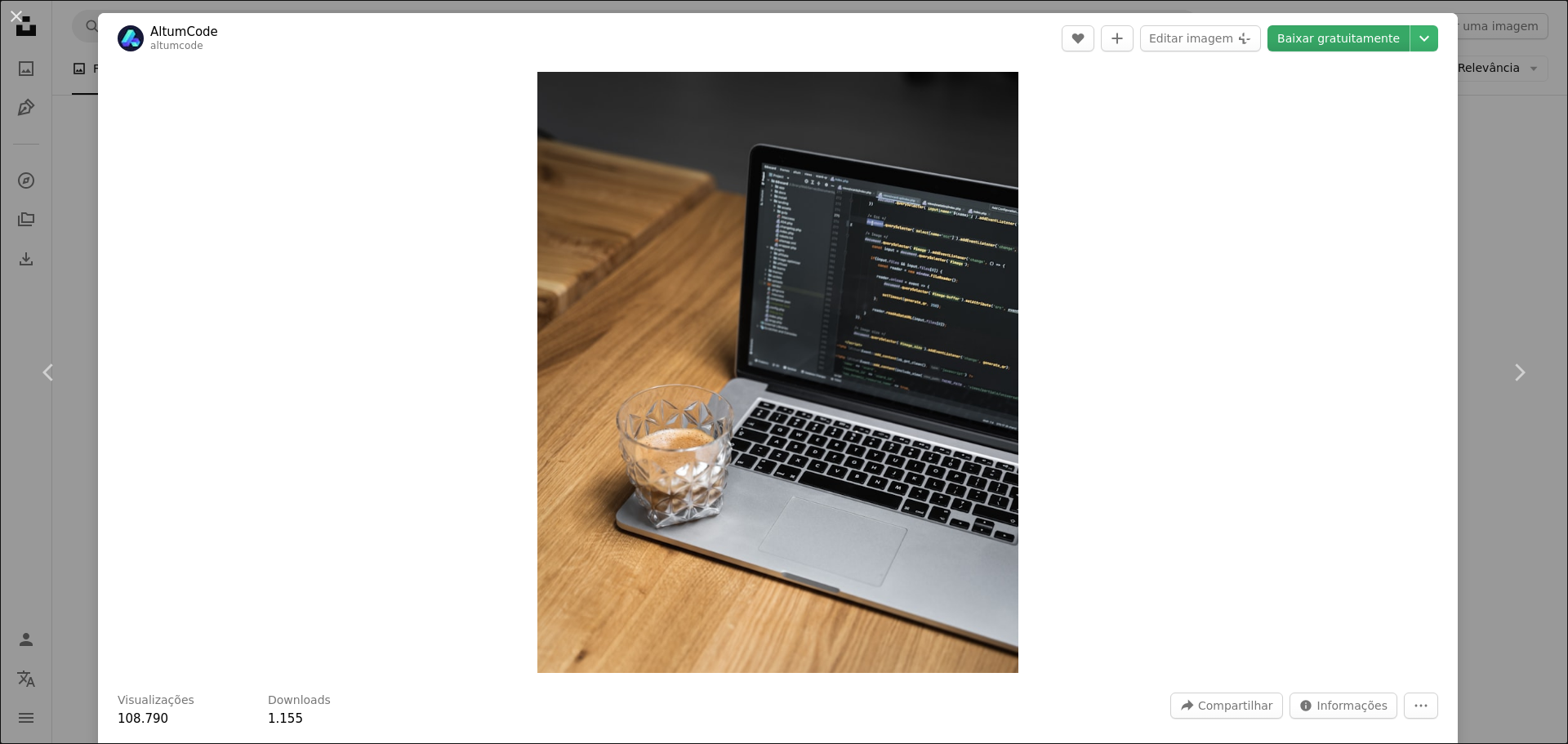
click at [1254, 47] on link "Baixar gratuitamente" at bounding box center [1339, 38] width 142 height 26
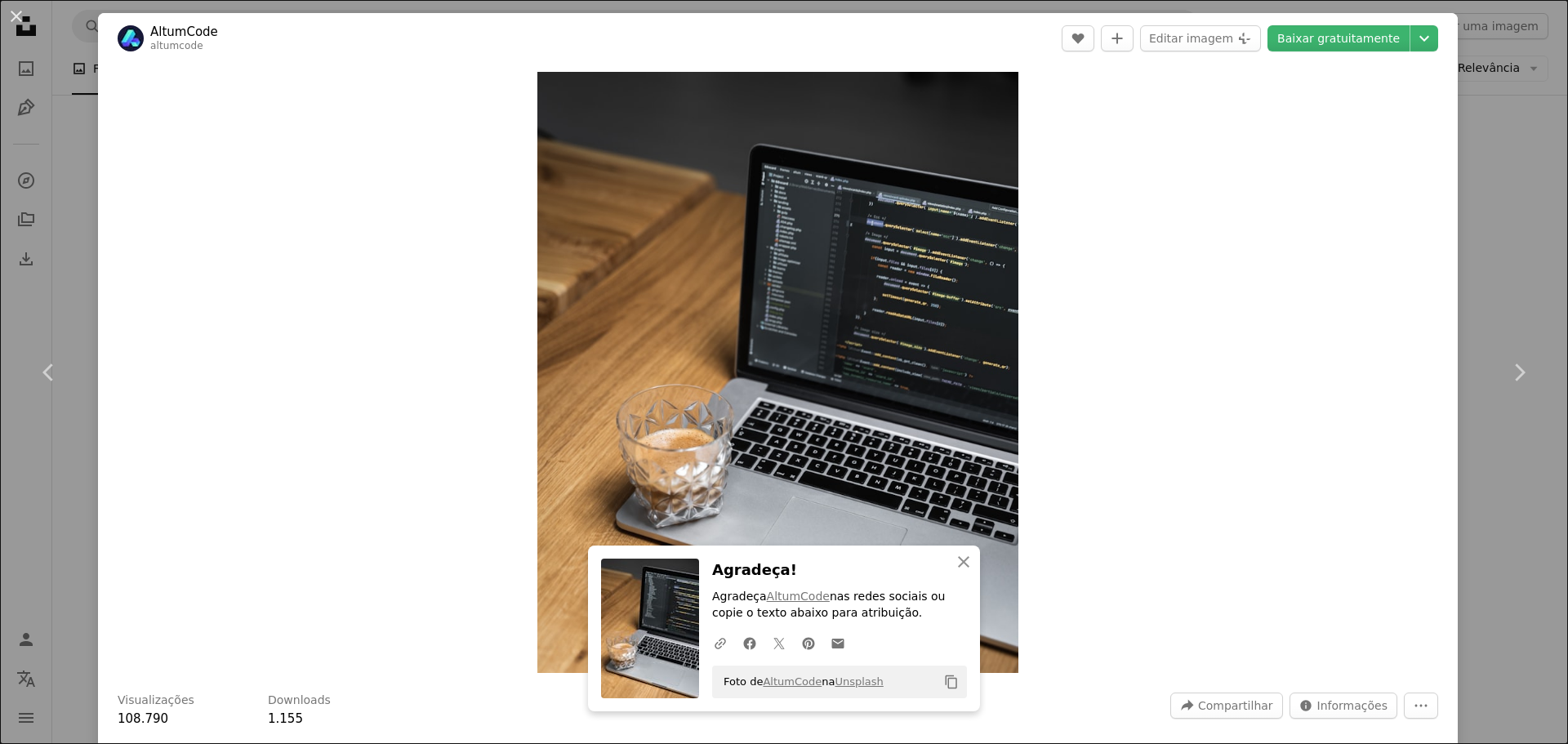
drag, startPoint x: 1474, startPoint y: 81, endPoint x: 1212, endPoint y: 147, distance: 270.2
click at [1254, 81] on div "An X shape Chevron left Chevron right AltumCode altumcode A heart A plus sign E…" at bounding box center [784, 372] width 1568 height 744
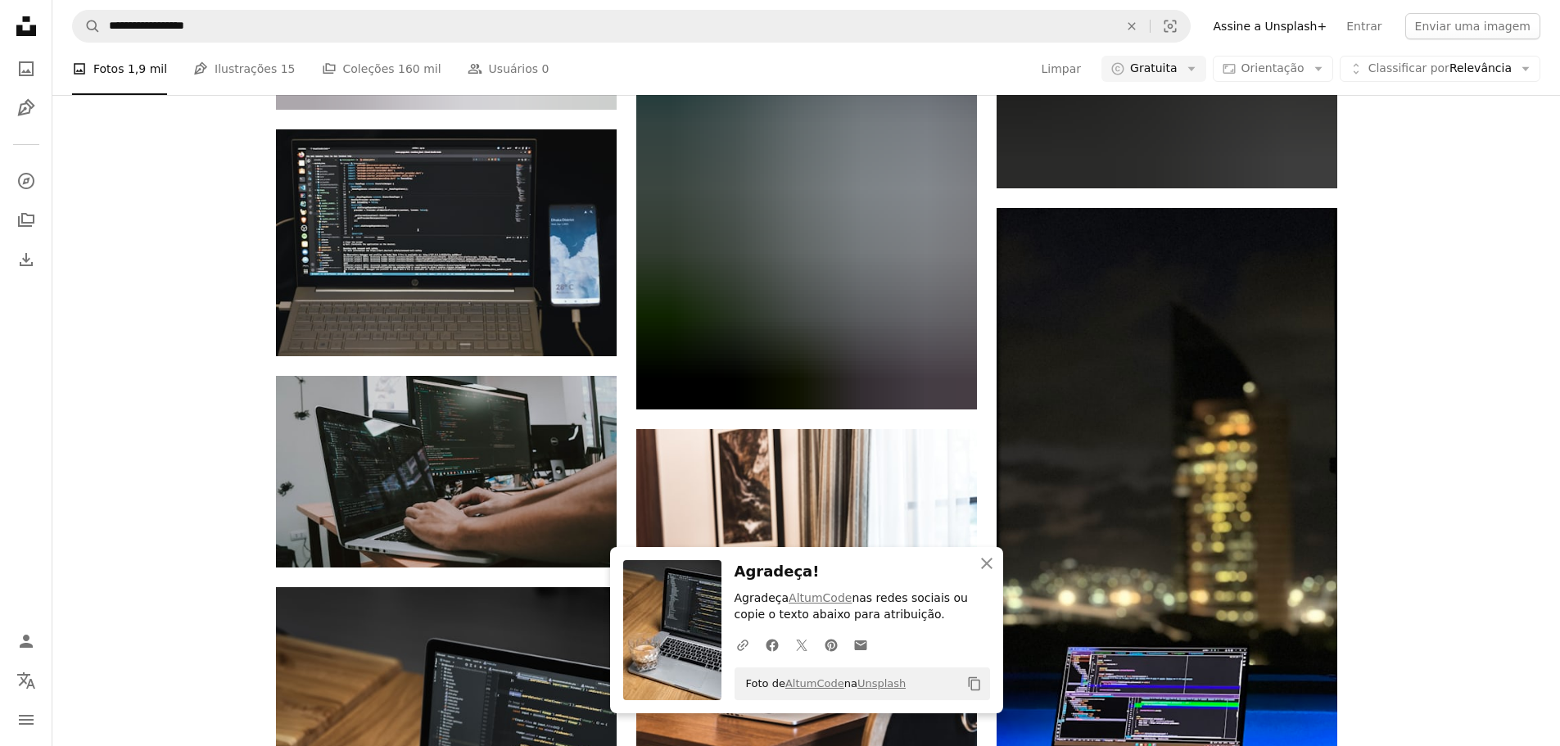
scroll to position [3958, 0]
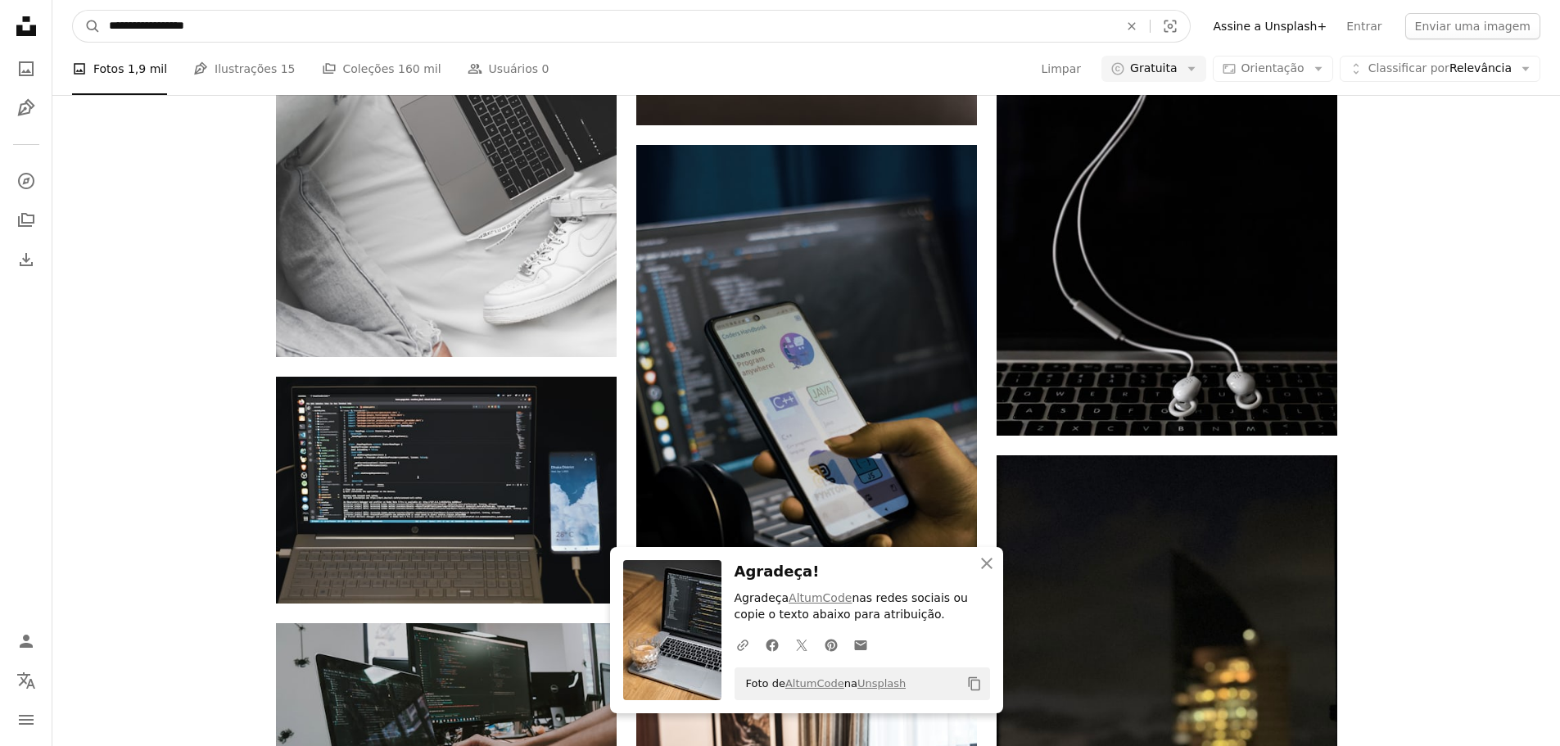
click at [511, 27] on input "**********" at bounding box center [607, 26] width 1013 height 31
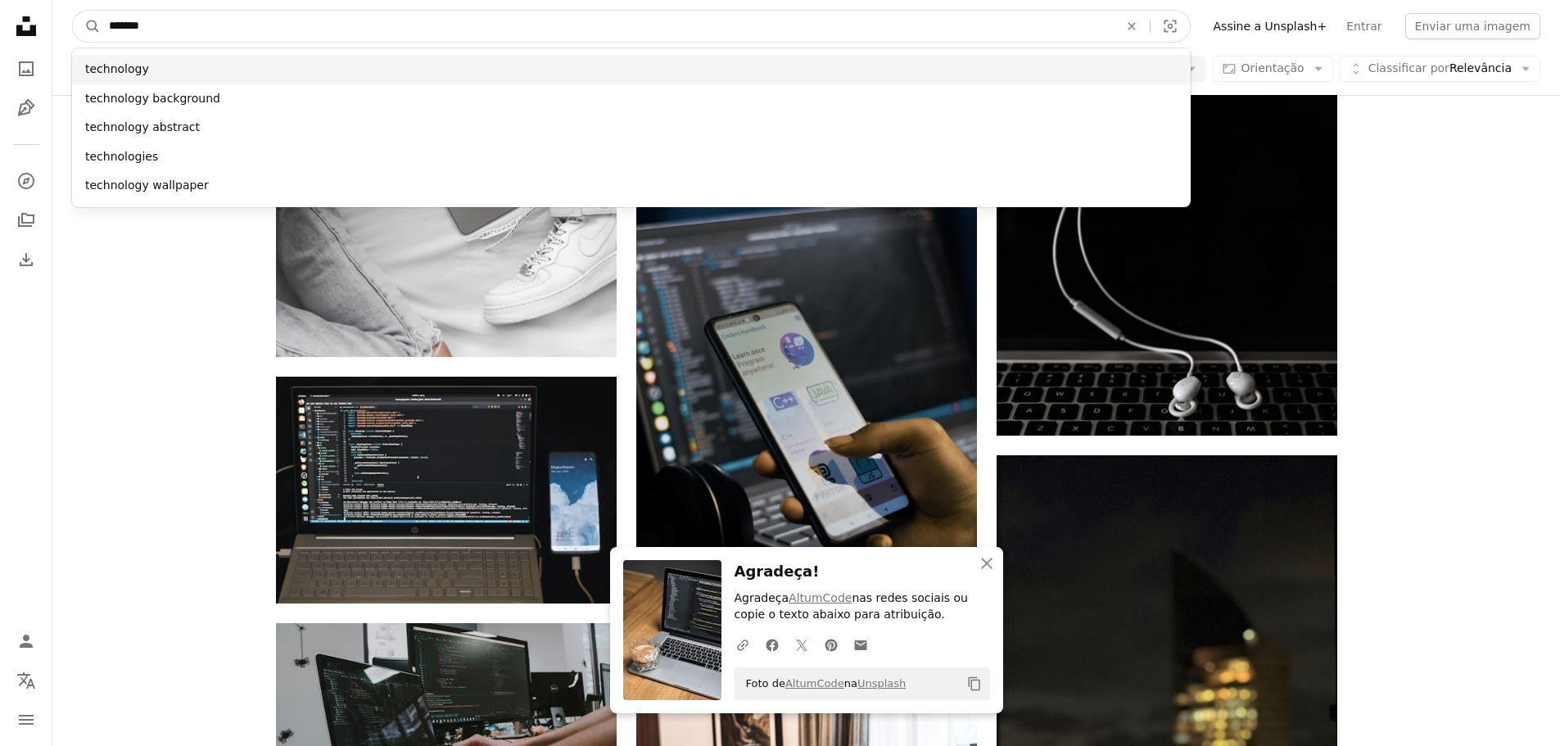
type input "*******"
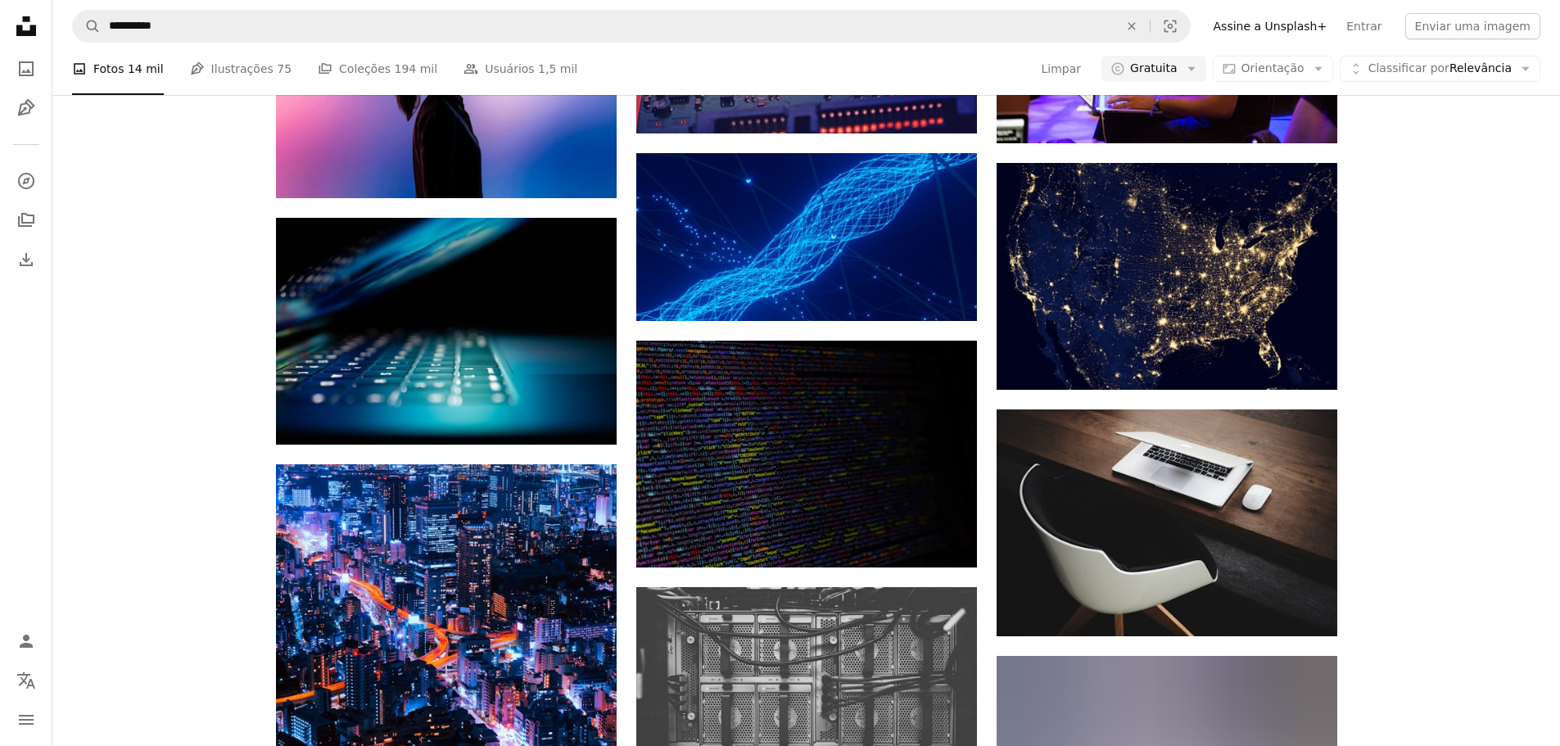
scroll to position [4641, 0]
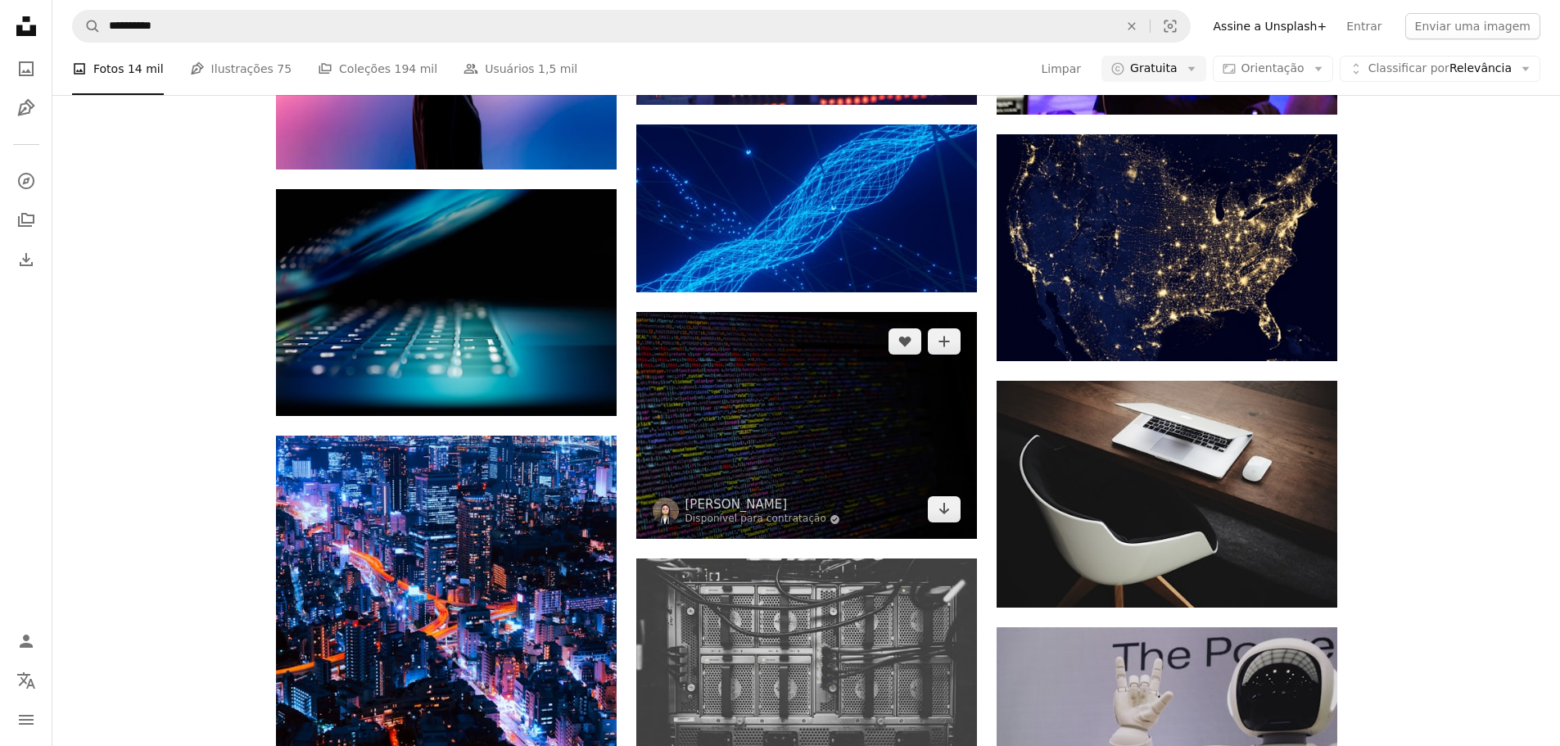
click at [873, 397] on img at bounding box center [806, 425] width 341 height 227
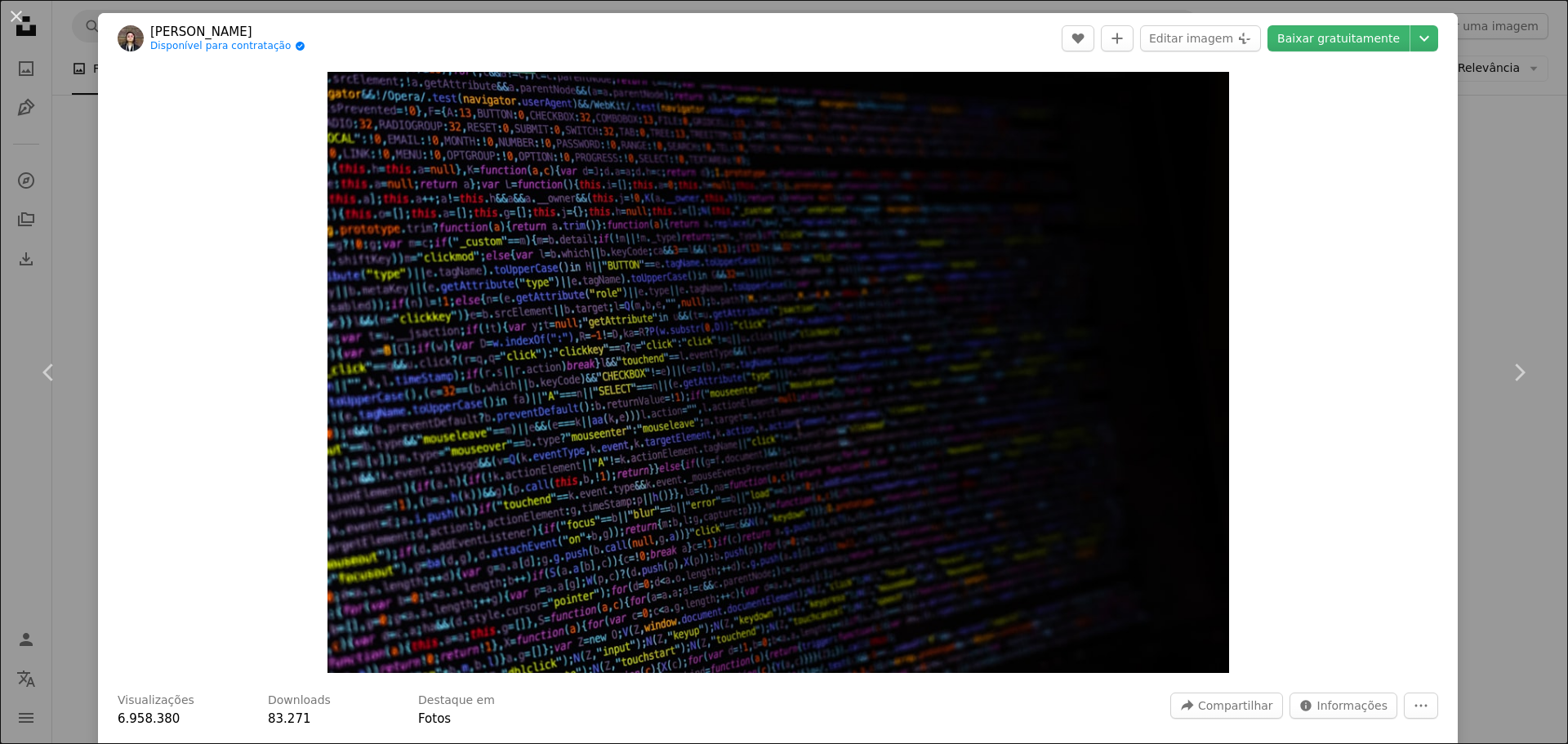
drag, startPoint x: 1471, startPoint y: 118, endPoint x: 1015, endPoint y: 344, distance: 508.9
click at [1254, 119] on div "An X shape Chevron left Chevron right Mitchell Luo Disponível para contratação …" at bounding box center [784, 372] width 1568 height 744
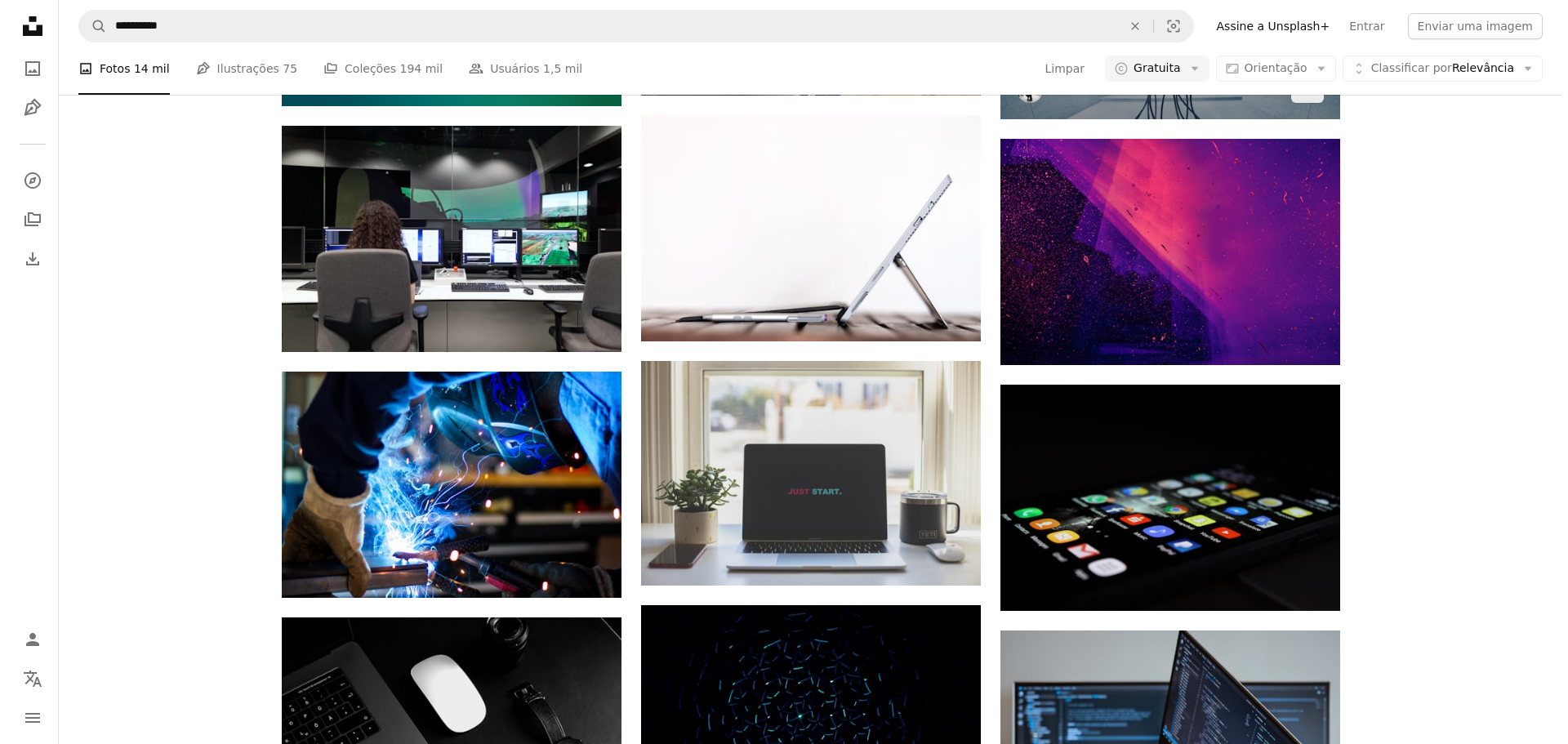
scroll to position [8167, 0]
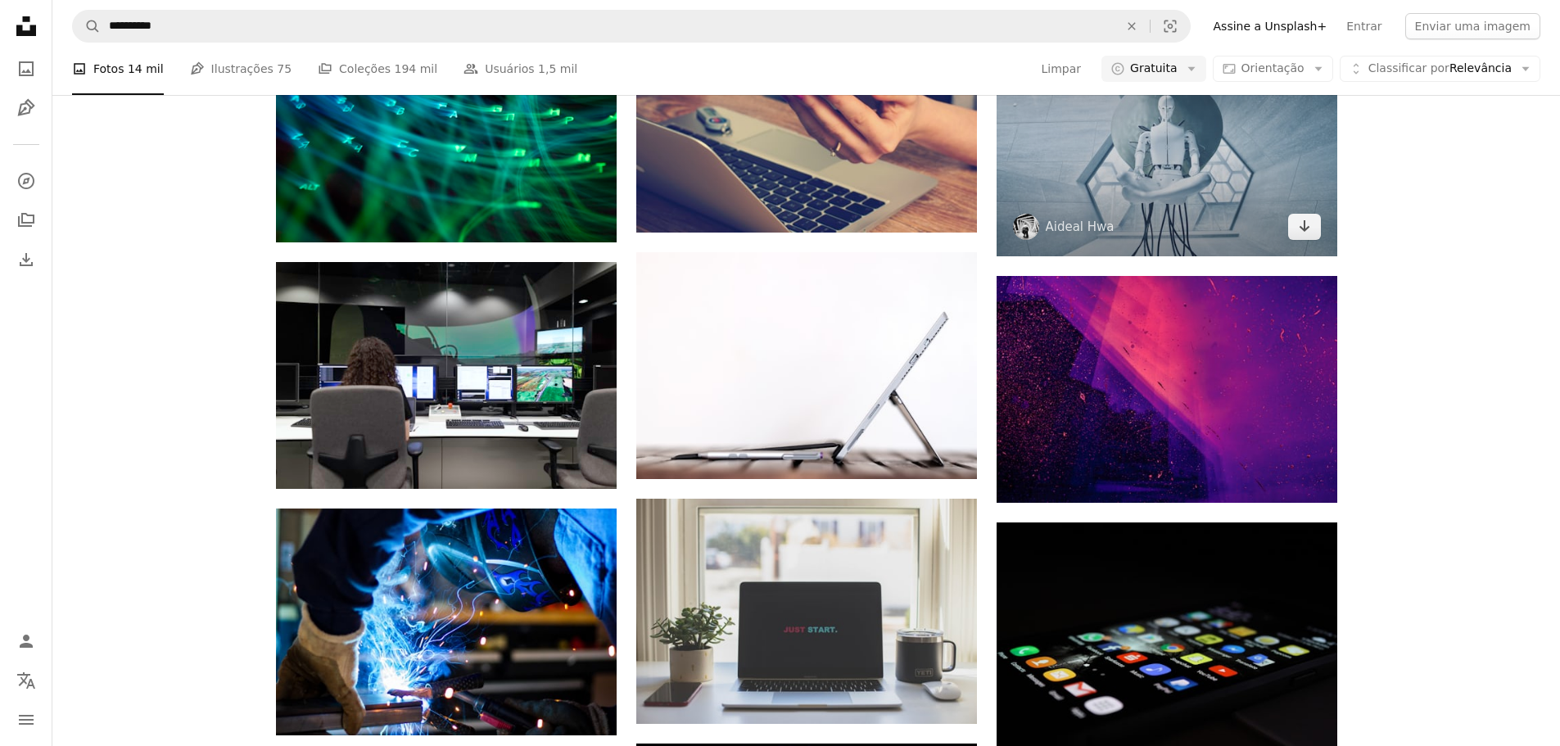
click at [1195, 177] on img at bounding box center [1167, 142] width 341 height 227
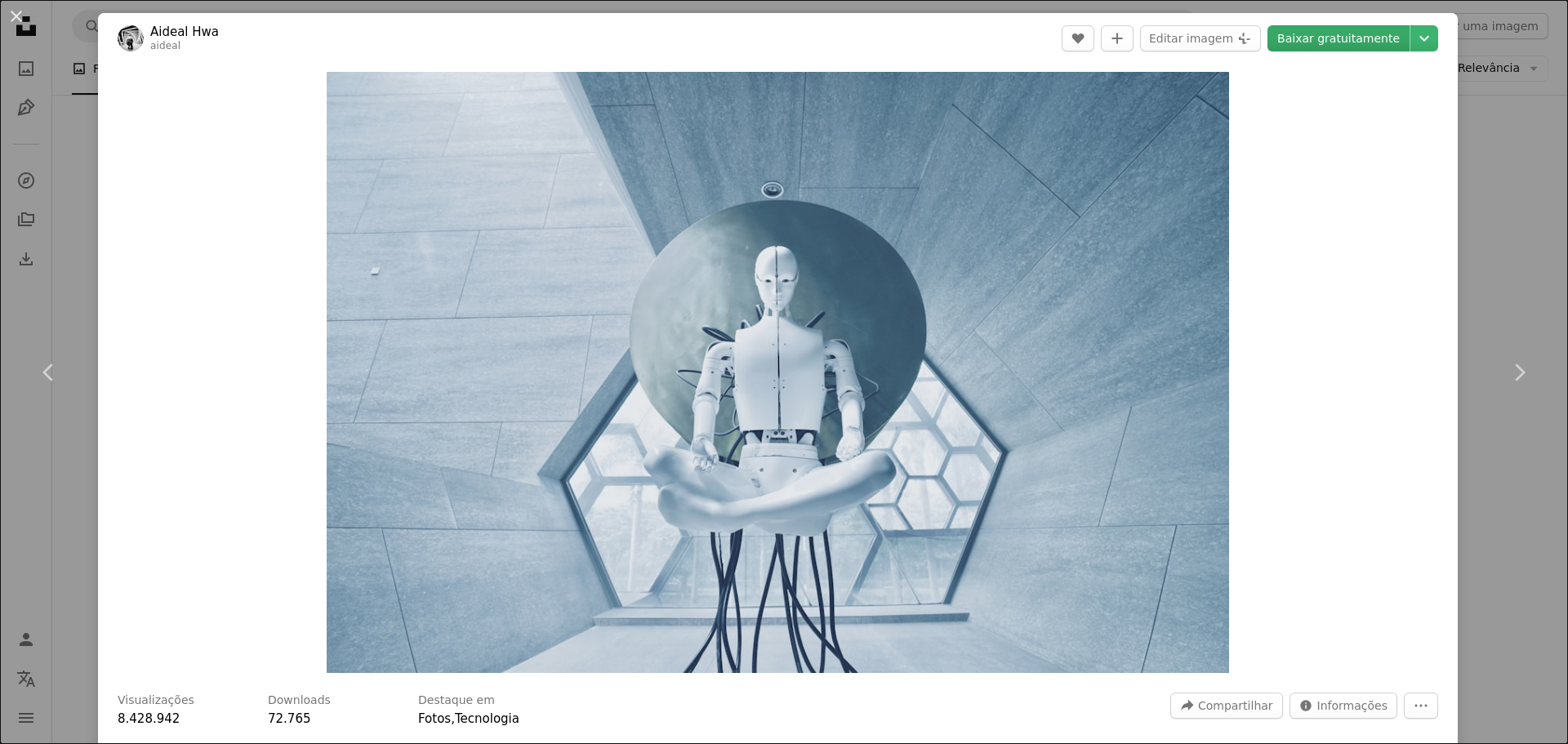
click at [1254, 46] on link "Baixar gratuitamente" at bounding box center [1339, 38] width 142 height 26
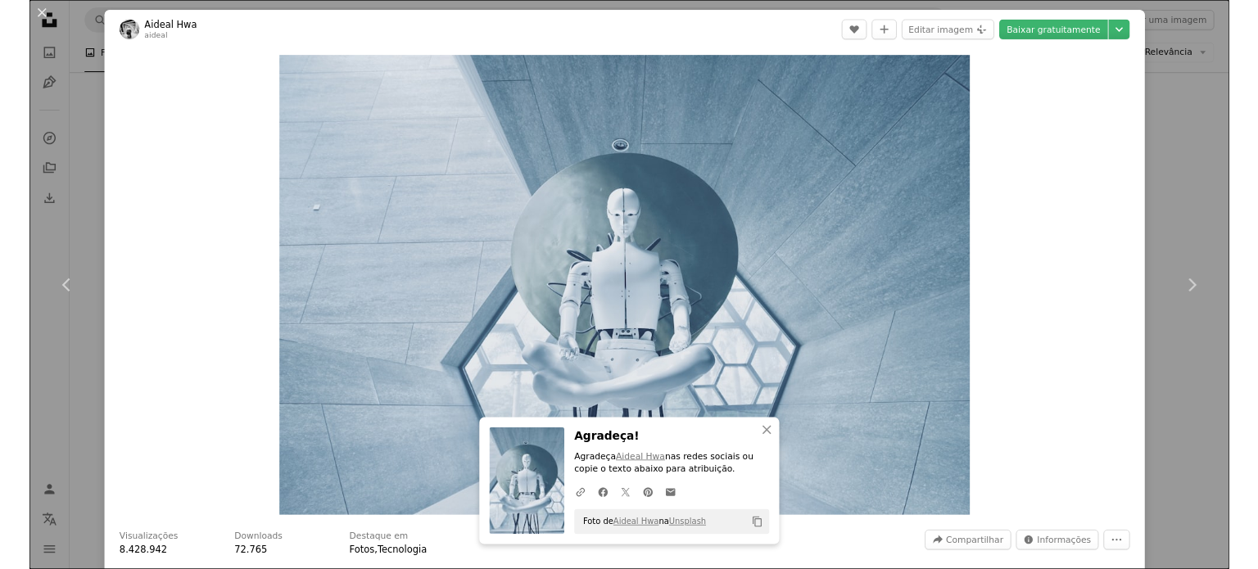
scroll to position [8190, 0]
